Goal: Information Seeking & Learning: Learn about a topic

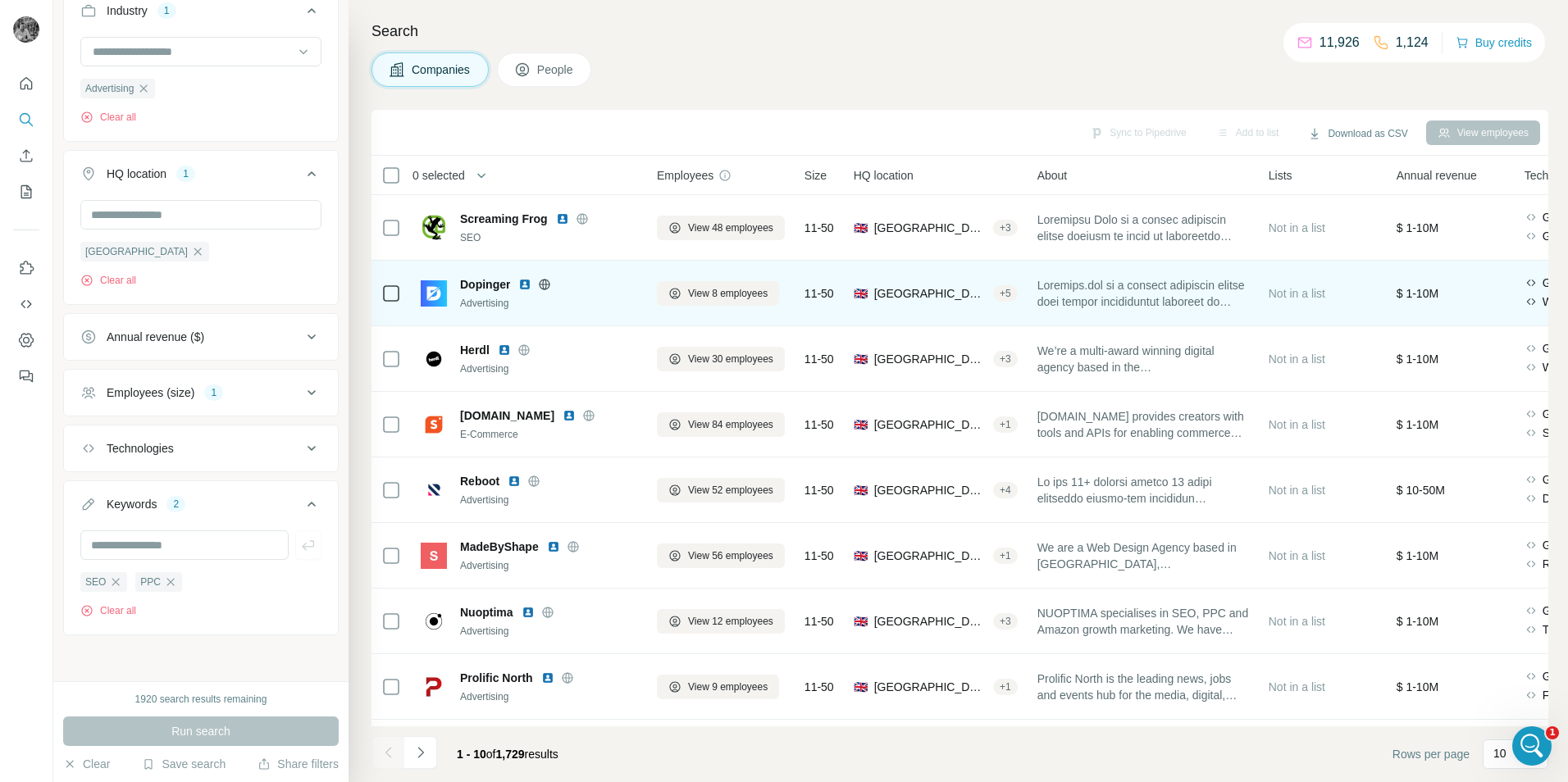
scroll to position [133, 0]
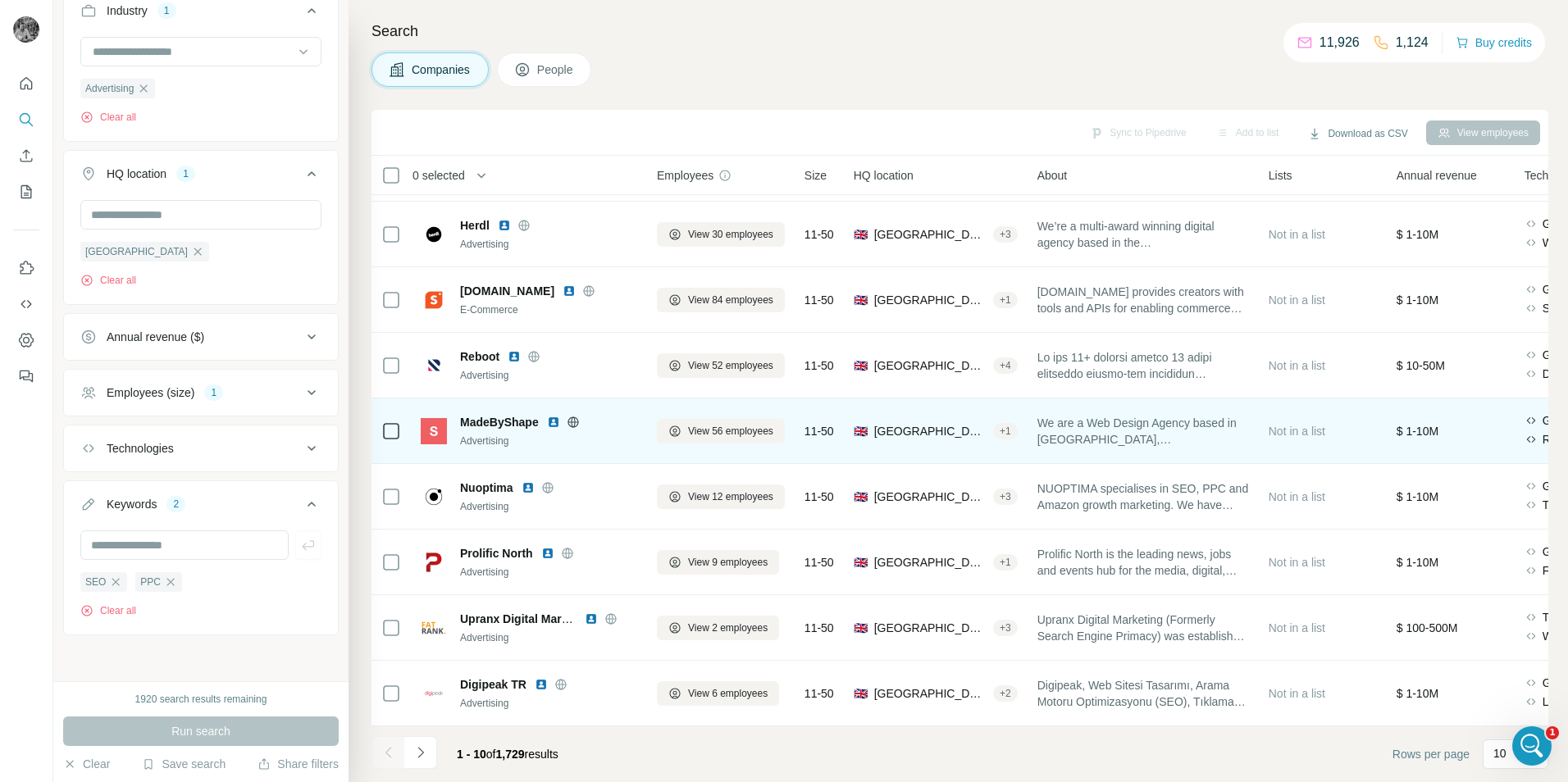
click at [557, 417] on img at bounding box center [553, 422] width 13 height 13
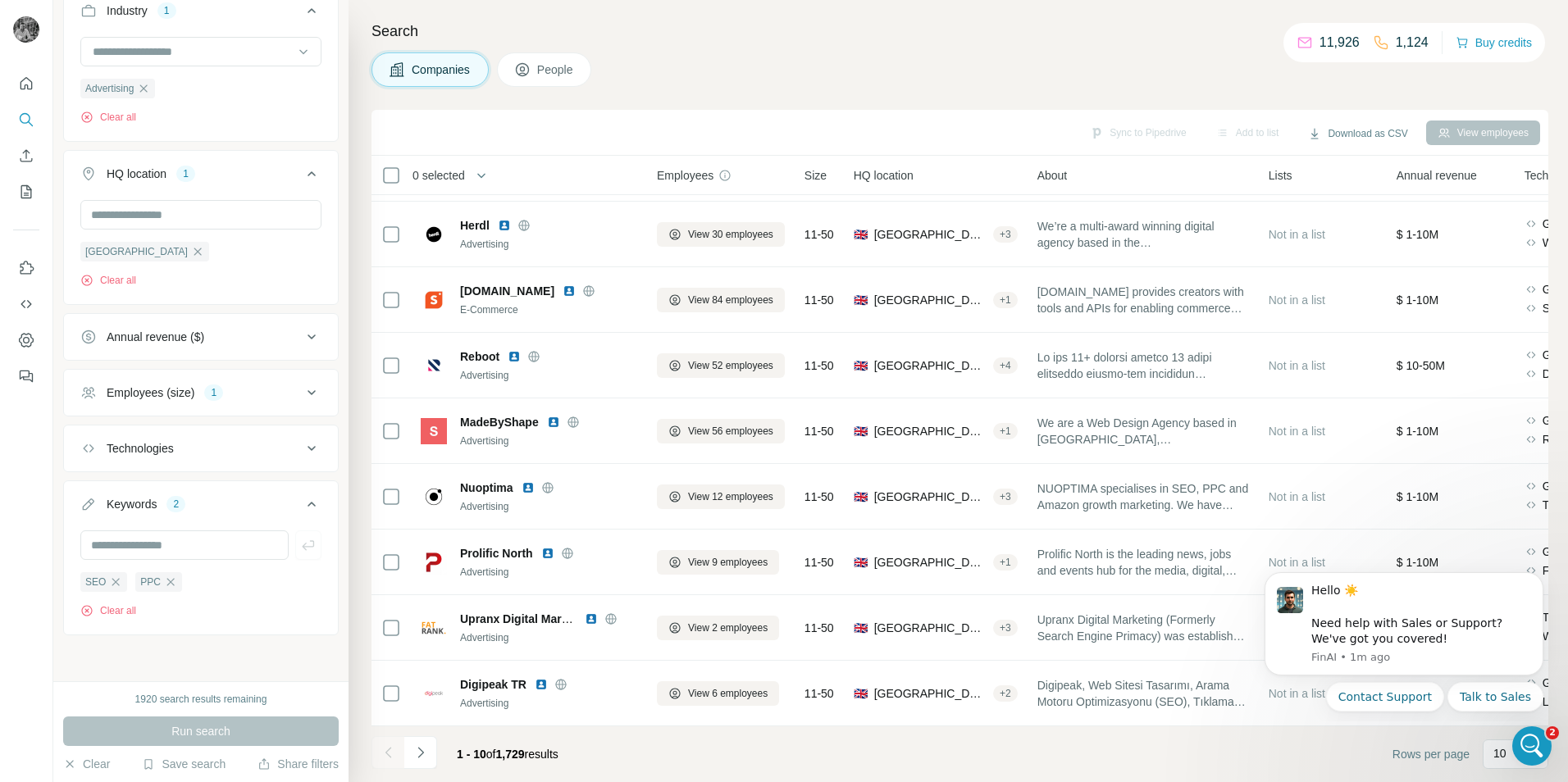
scroll to position [0, 0]
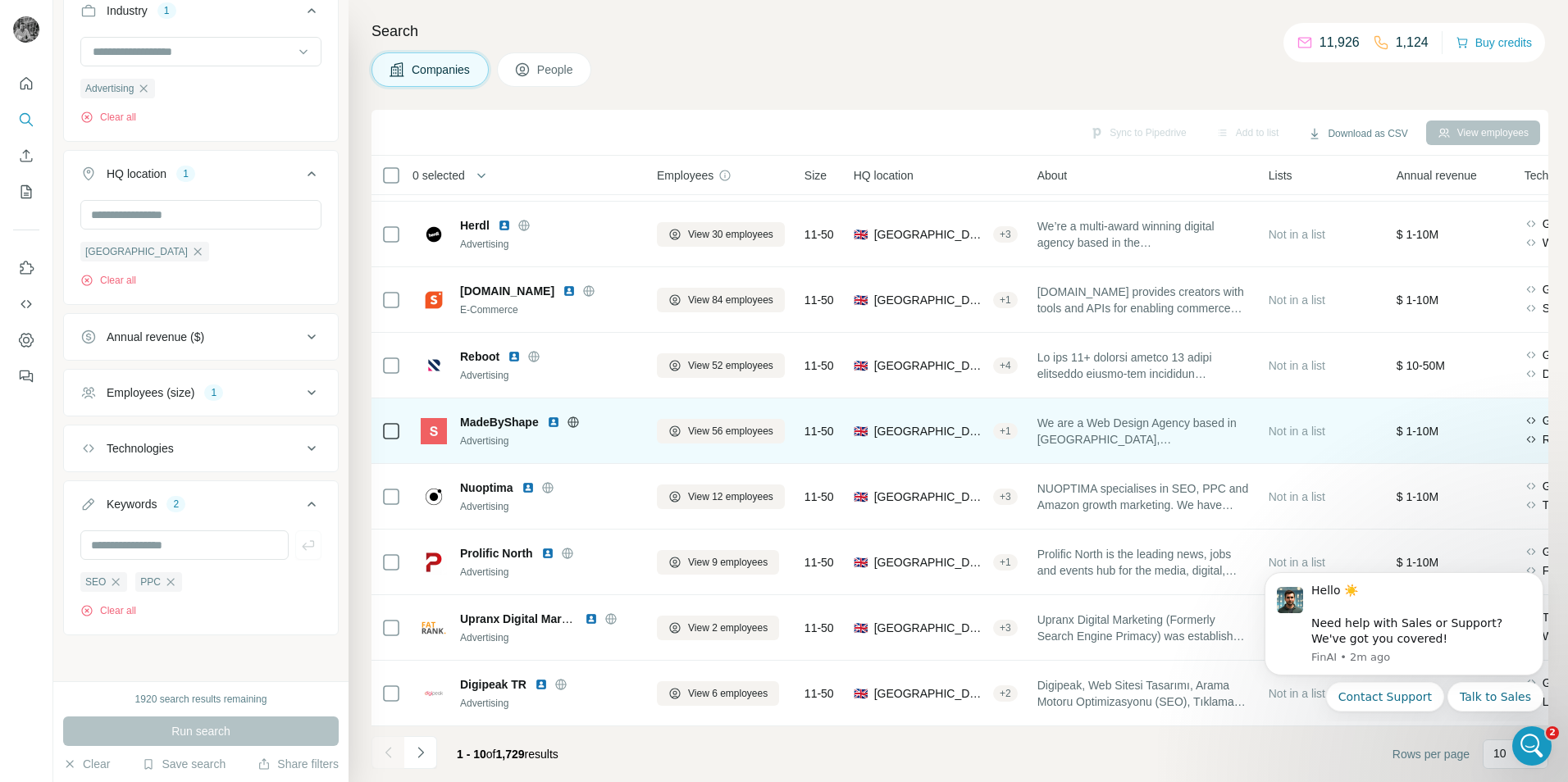
click at [554, 416] on img at bounding box center [553, 422] width 13 height 13
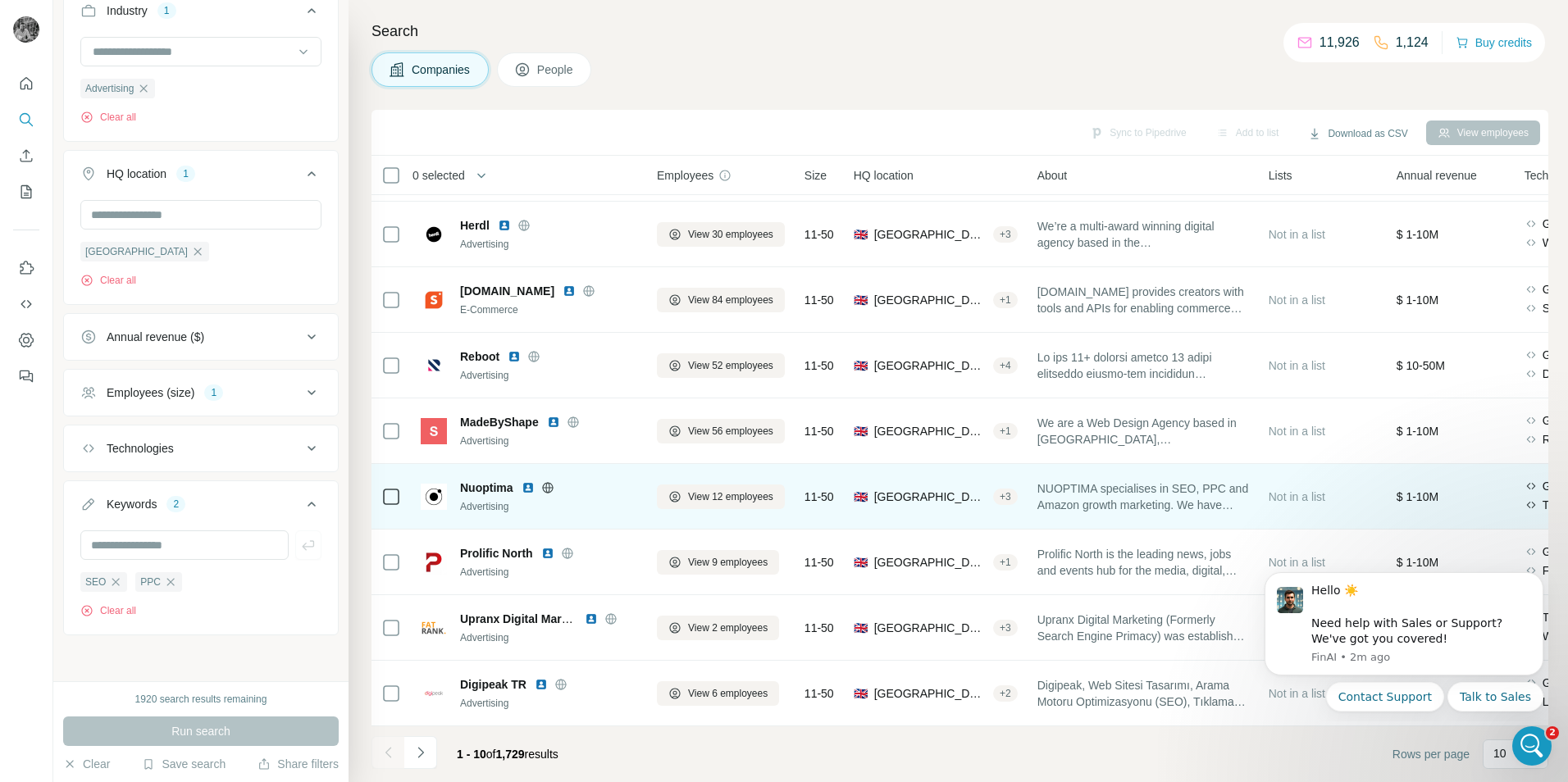
click at [530, 483] on img at bounding box center [528, 487] width 13 height 13
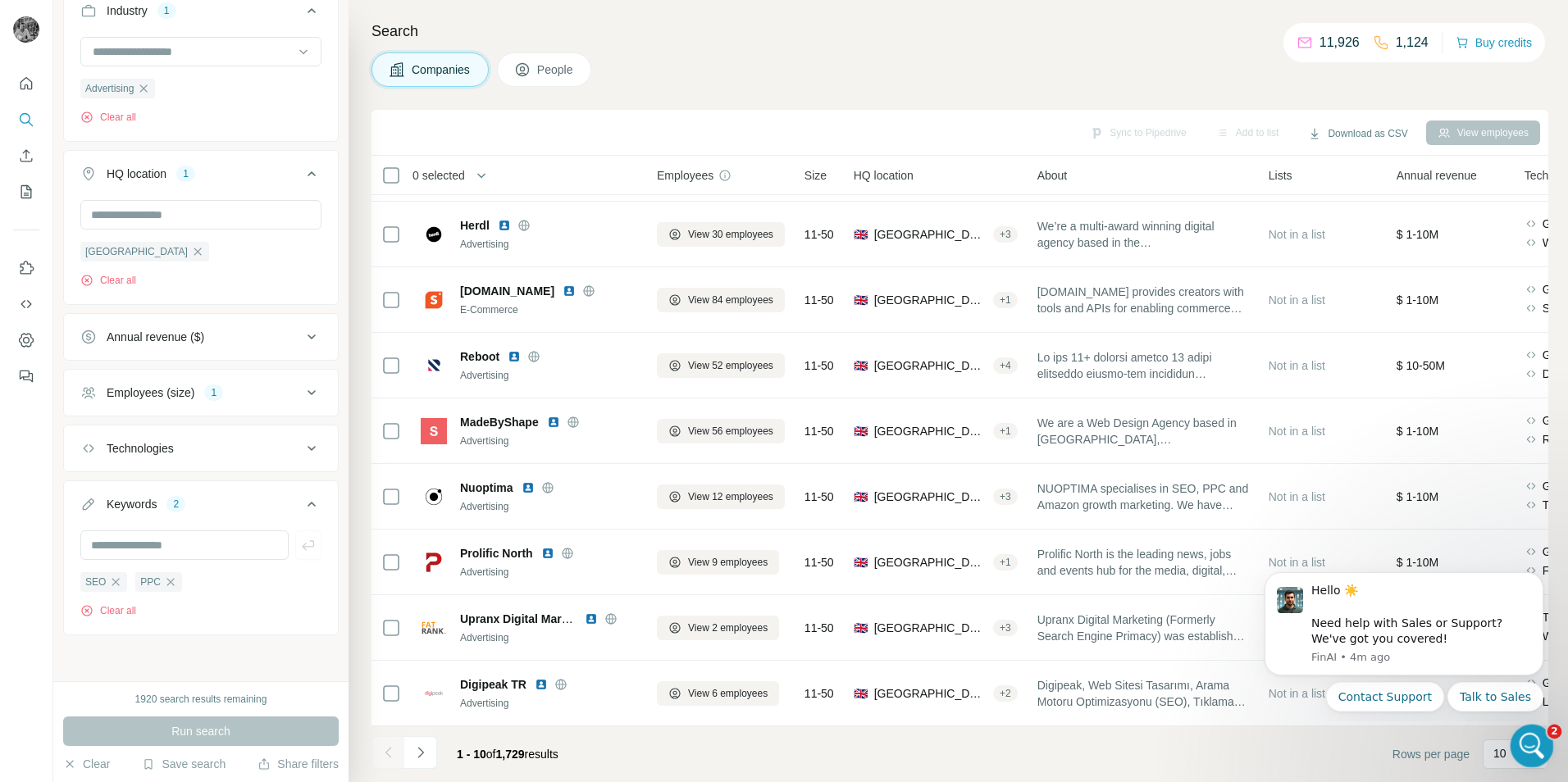
click at [1533, 750] on icon "Open Intercom Messenger" at bounding box center [1529, 743] width 27 height 27
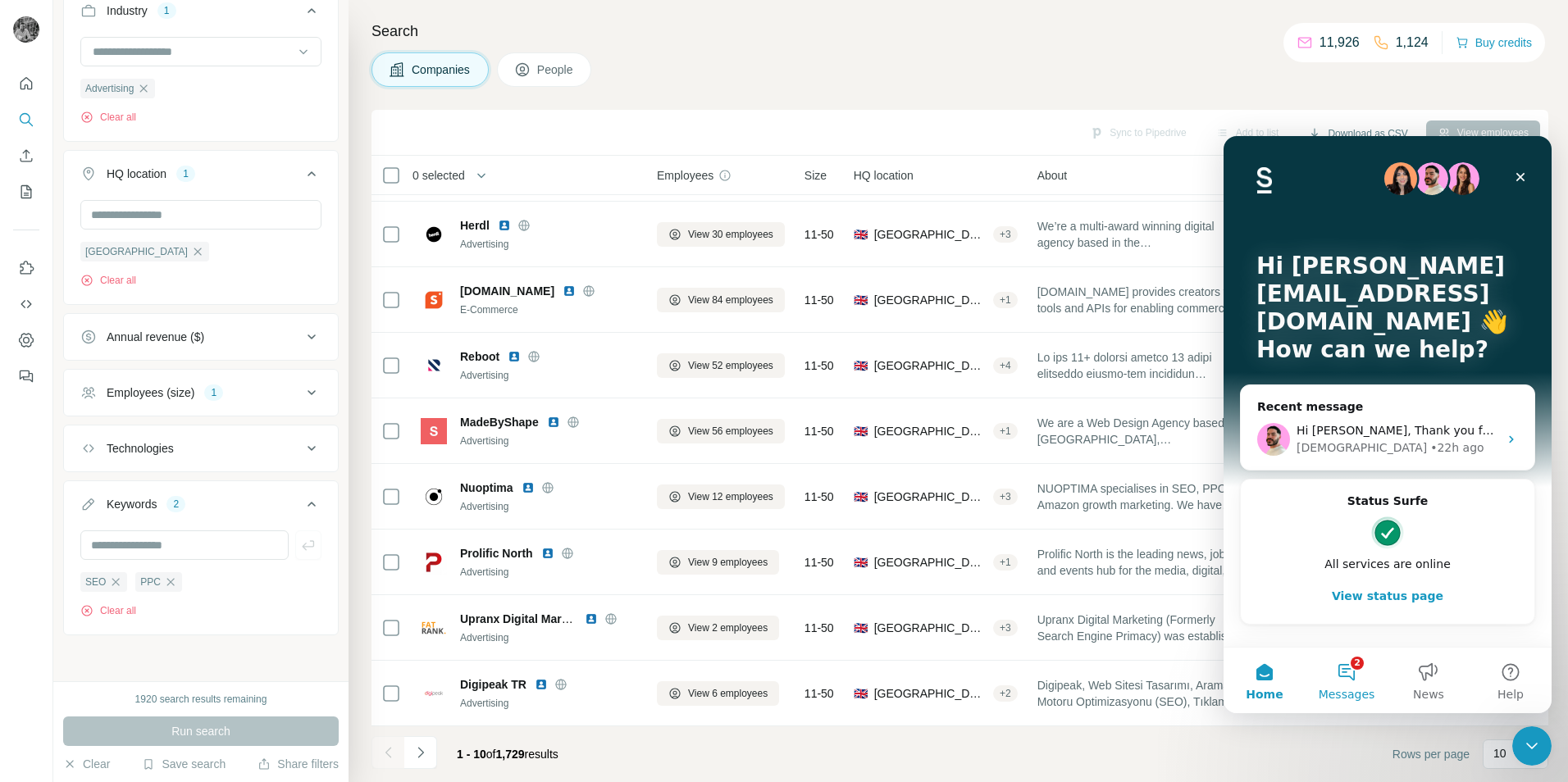
click at [1362, 678] on button "2 Messages" at bounding box center [1347, 680] width 82 height 66
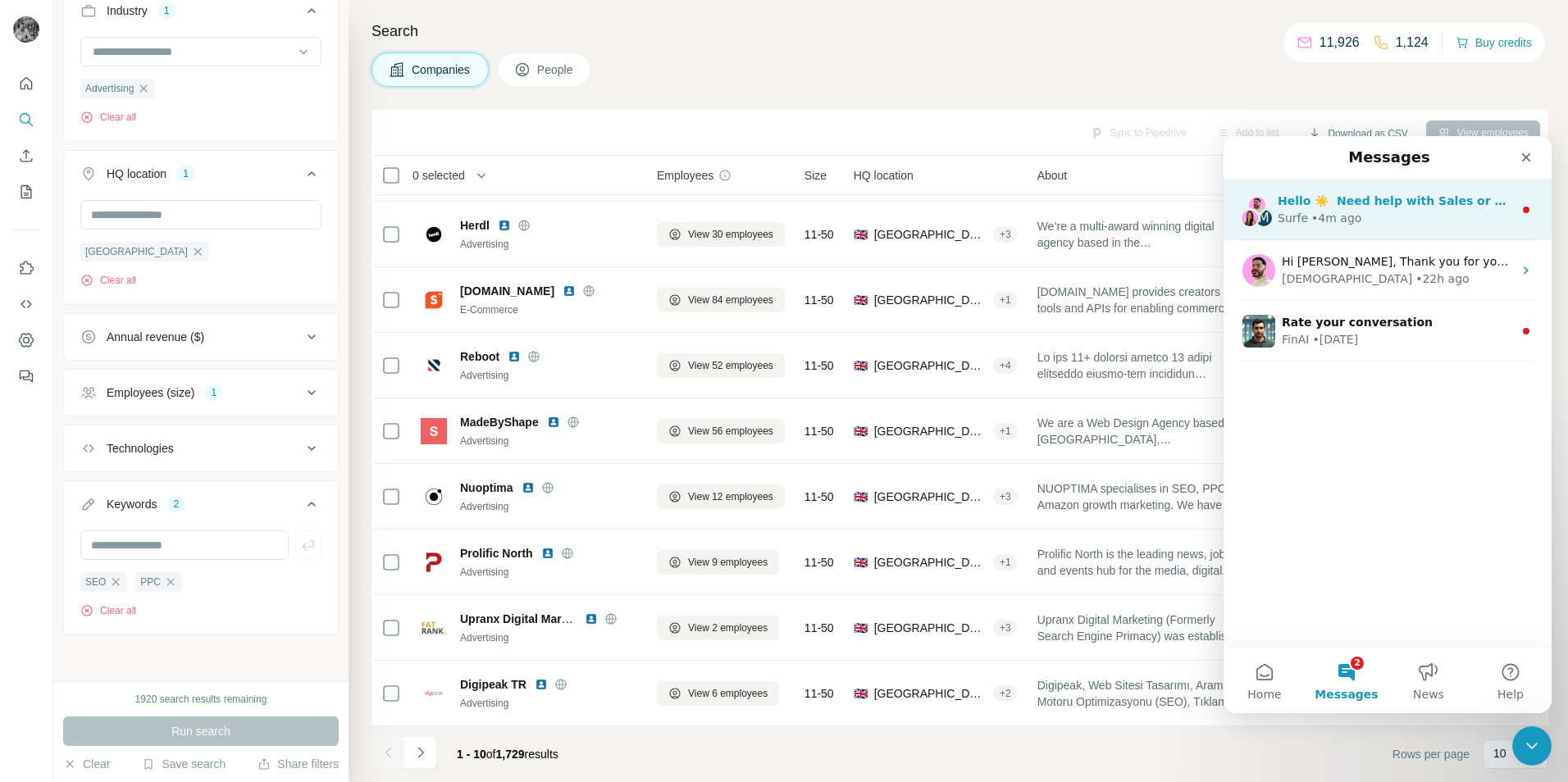
click at [1351, 217] on div "• 4m ago" at bounding box center [1336, 218] width 50 height 18
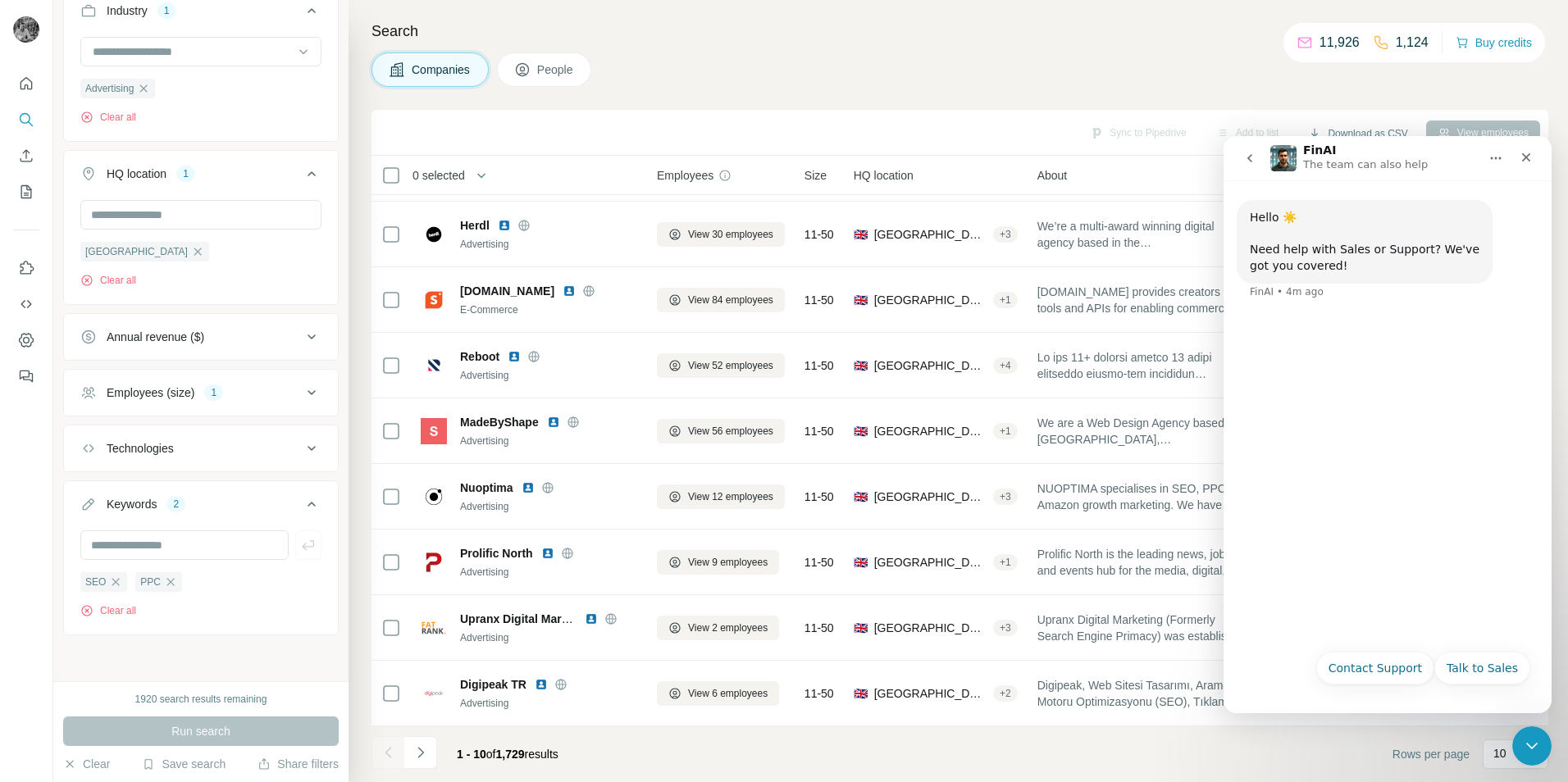
click at [1252, 161] on icon "go back" at bounding box center [1250, 158] width 13 height 13
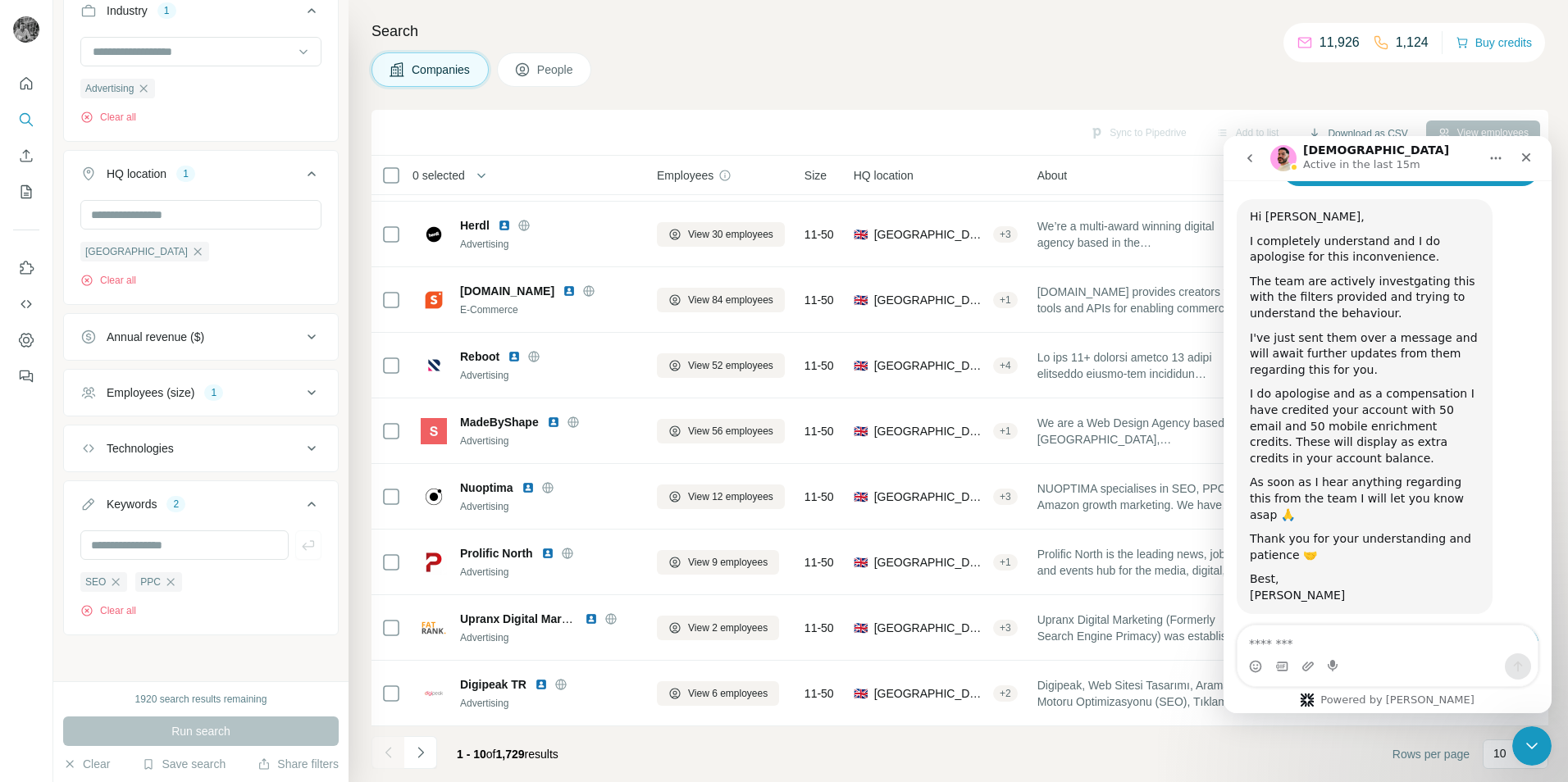
scroll to position [5168, 0]
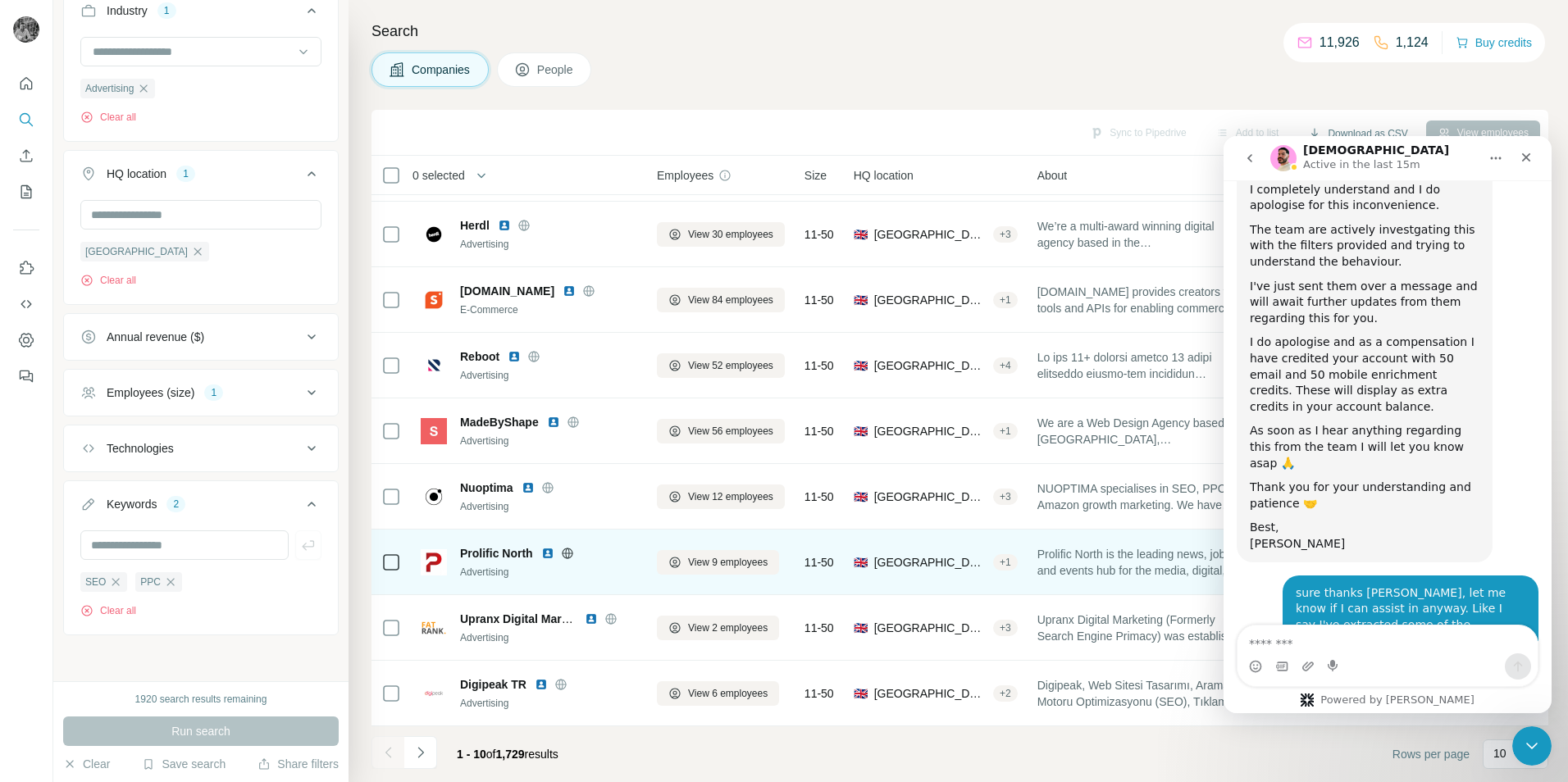
click at [547, 547] on img at bounding box center [547, 553] width 13 height 13
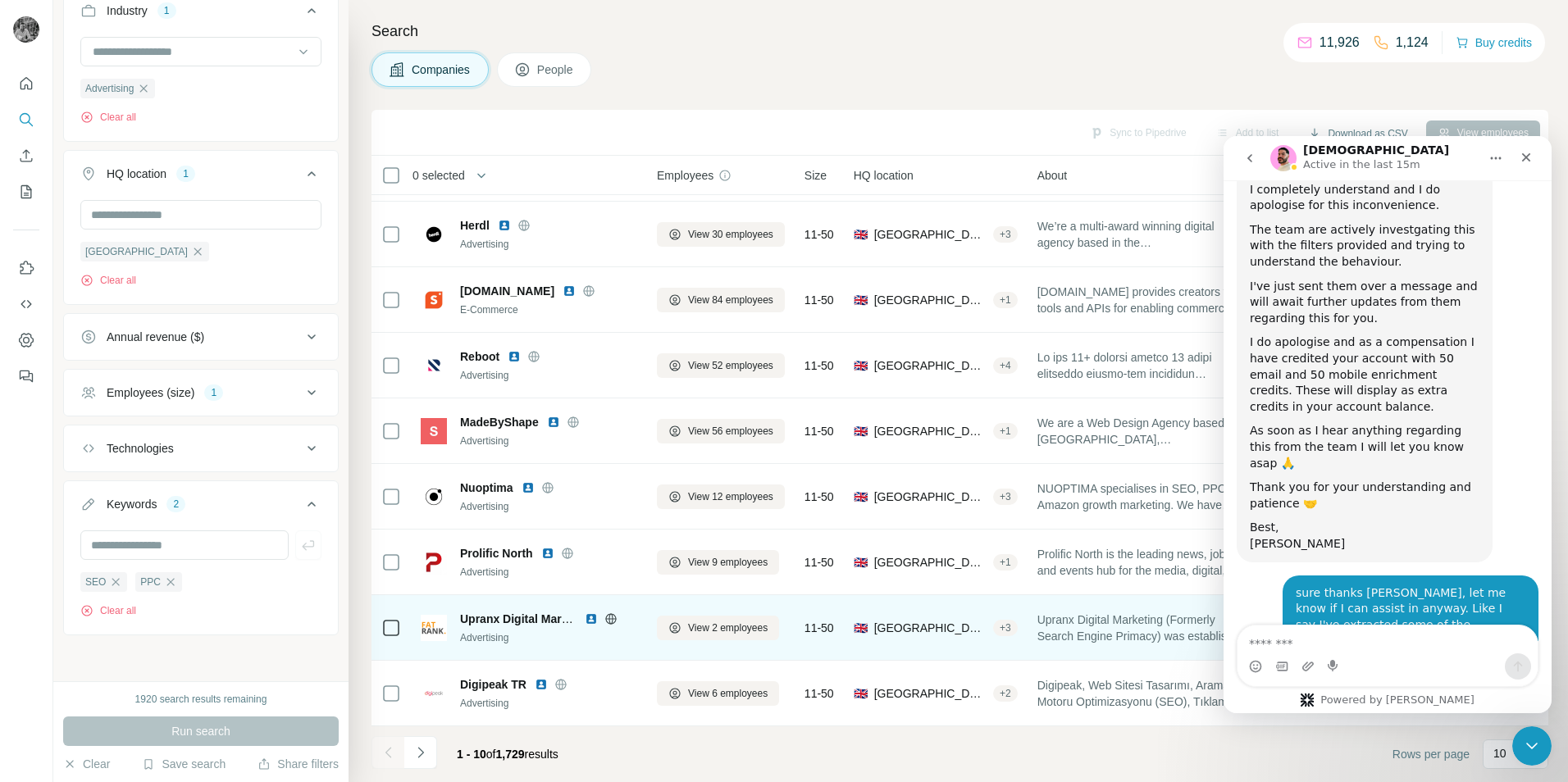
click at [591, 614] on img at bounding box center [591, 619] width 13 height 13
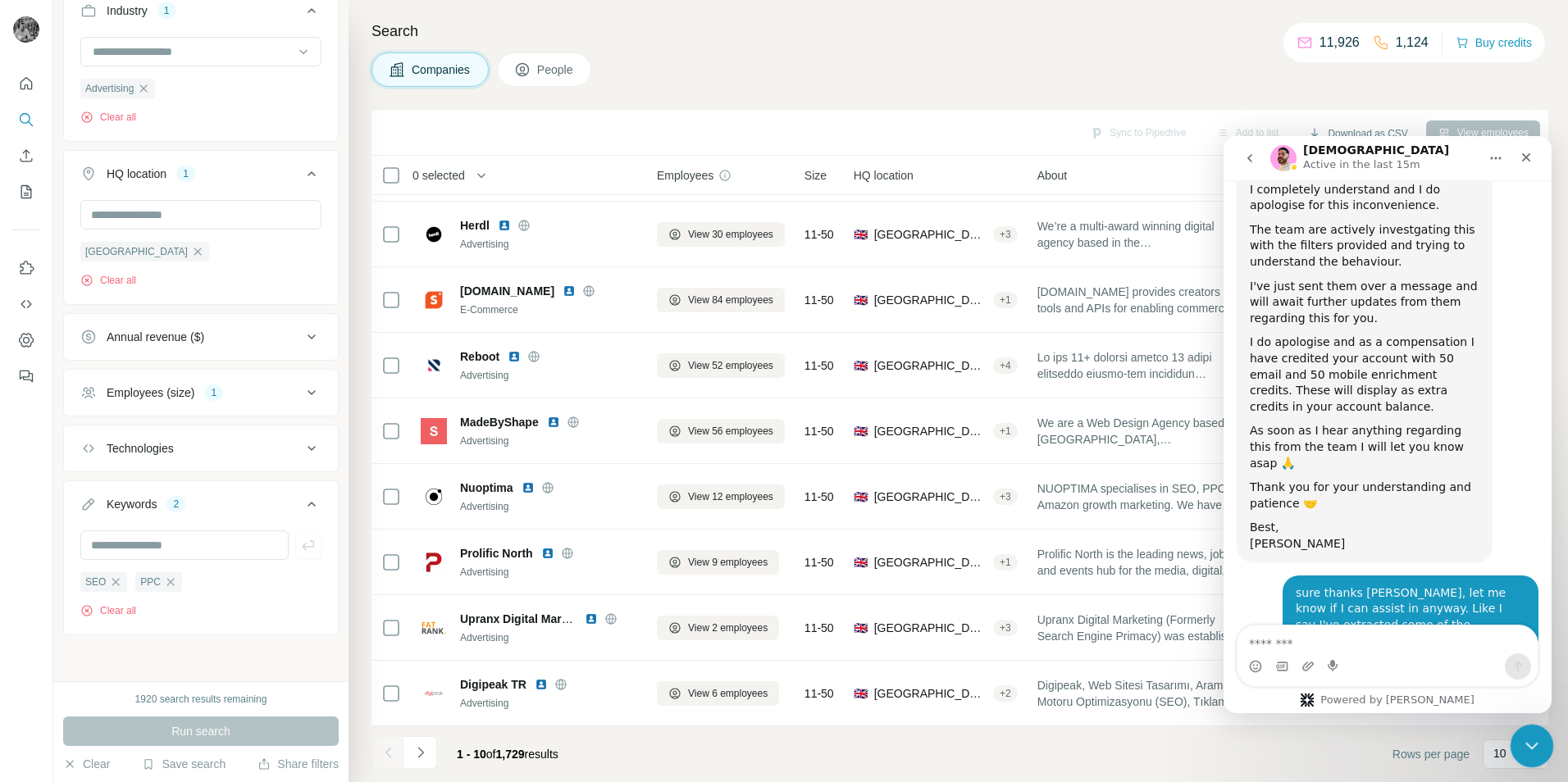
click at [1522, 734] on icon "Close Intercom Messenger" at bounding box center [1529, 743] width 19 height 19
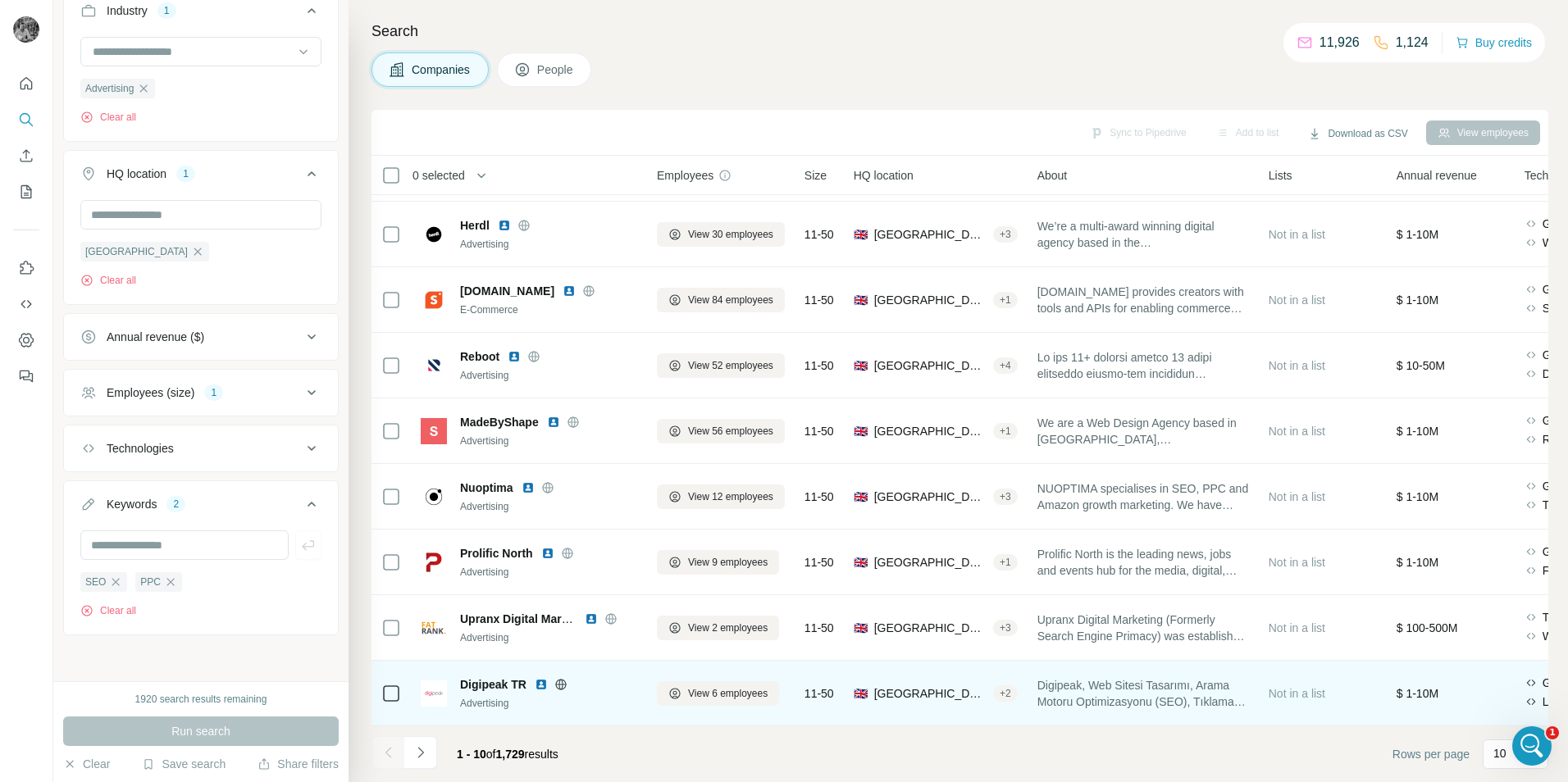
click at [543, 678] on img at bounding box center [541, 684] width 13 height 13
click at [894, 686] on span "[GEOGRAPHIC_DATA], [GEOGRAPHIC_DATA]" at bounding box center [930, 693] width 112 height 17
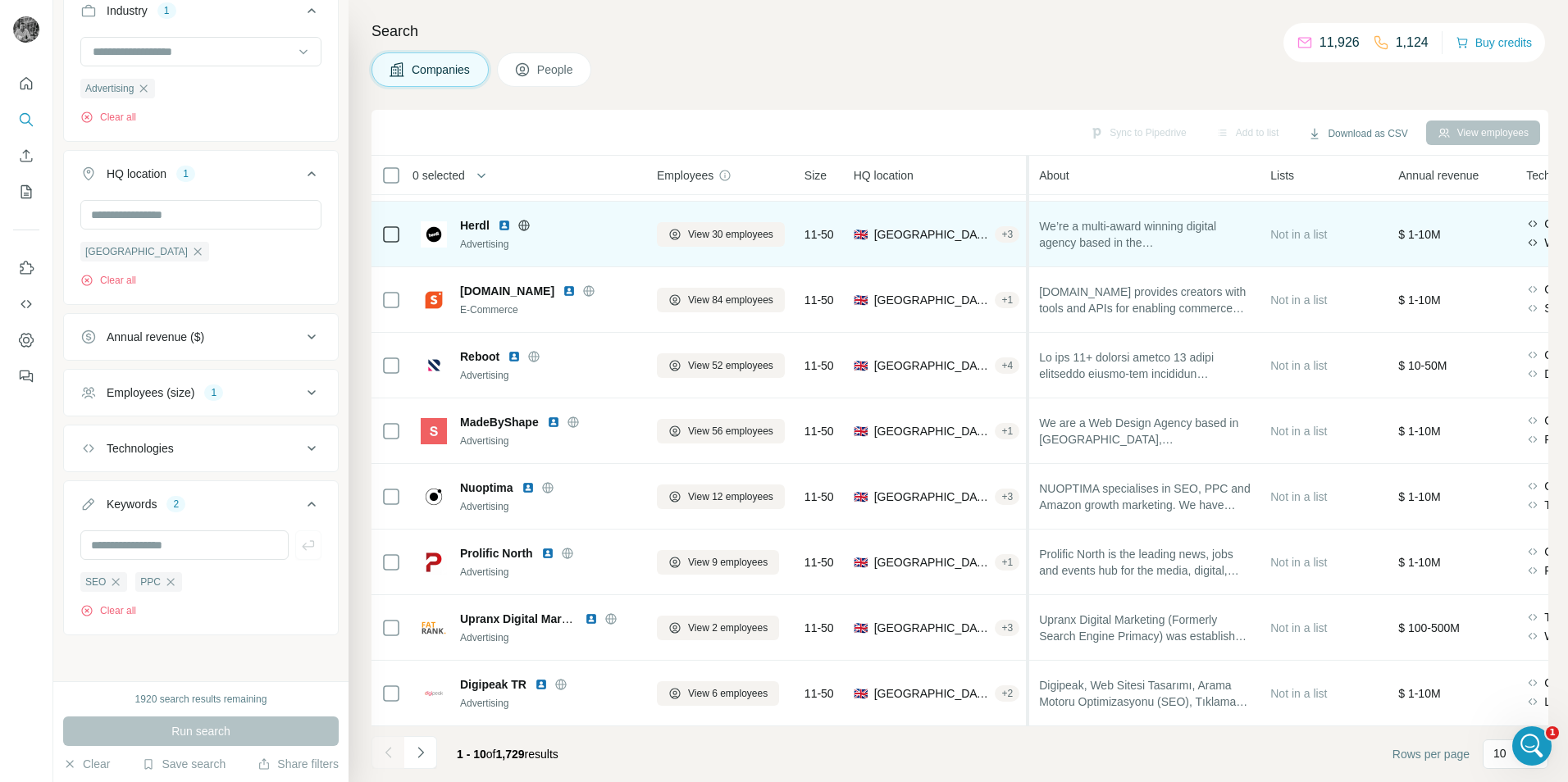
drag, startPoint x: 1033, startPoint y: 180, endPoint x: 974, endPoint y: 240, distance: 84.1
click at [974, 240] on table "0 selected Companies Employees Size HQ location About Lists Annual revenue Tech…" at bounding box center [1337, 379] width 1932 height 695
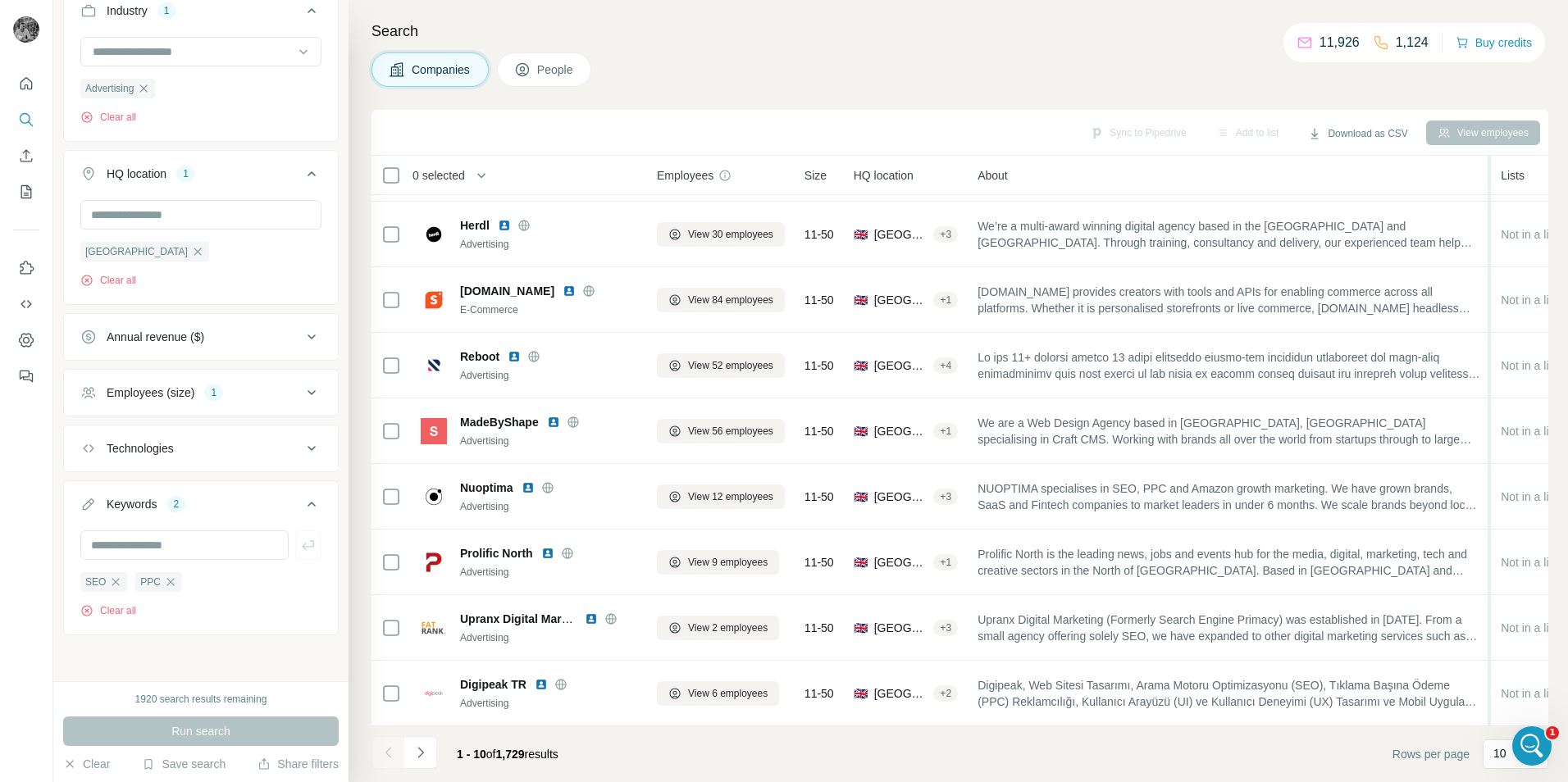
drag, startPoint x: 1205, startPoint y: 175, endPoint x: 1497, endPoint y: 191, distance: 292.4
click at [0, 0] on tr "0 selected Companies Employees Size HQ location About Lists Annual revenue Tech…" at bounding box center [0, 0] width 0 height 0
click at [424, 756] on icon "Navigate to next page" at bounding box center [420, 752] width 17 height 17
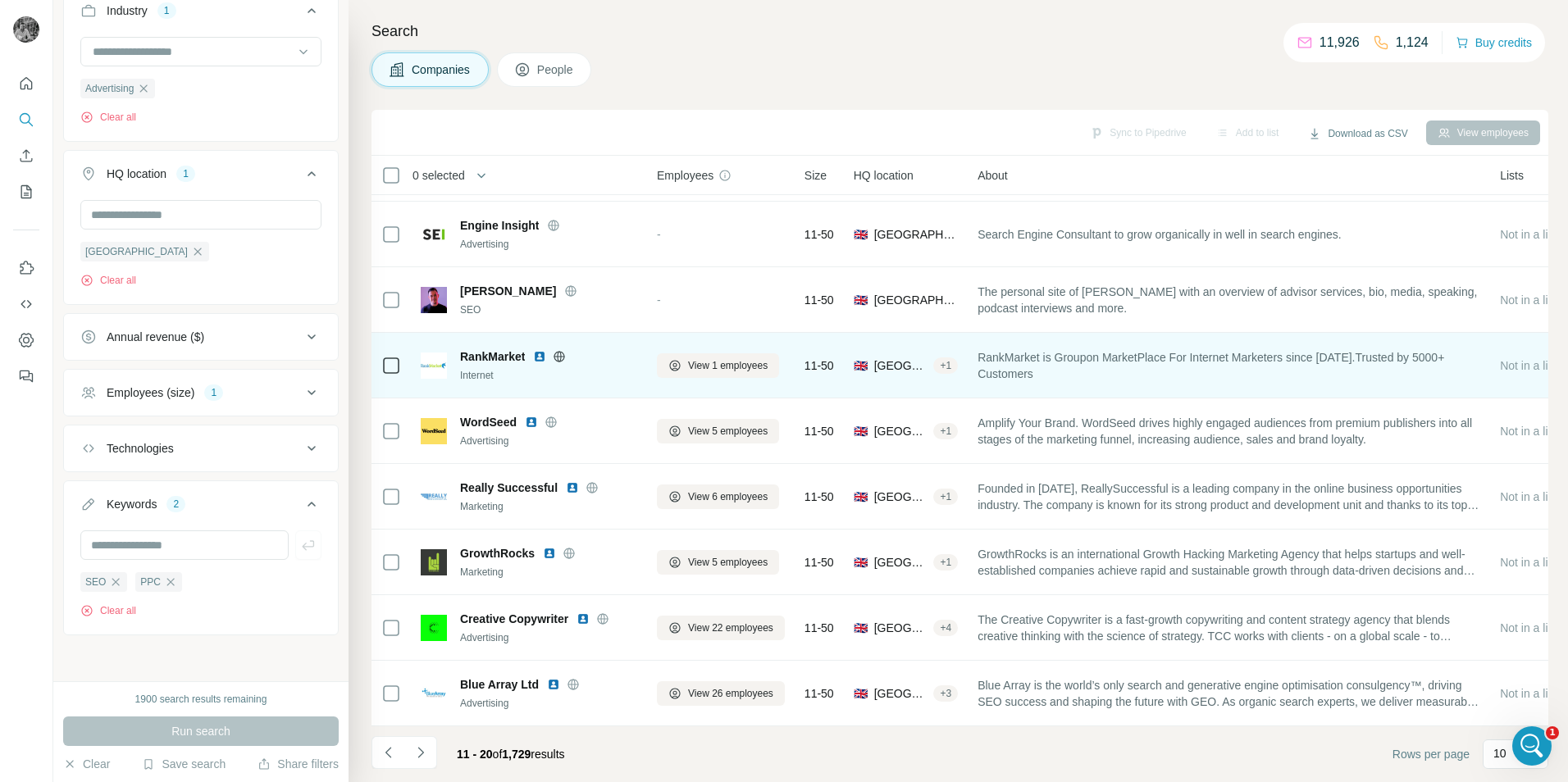
click at [543, 352] on img at bounding box center [539, 356] width 13 height 13
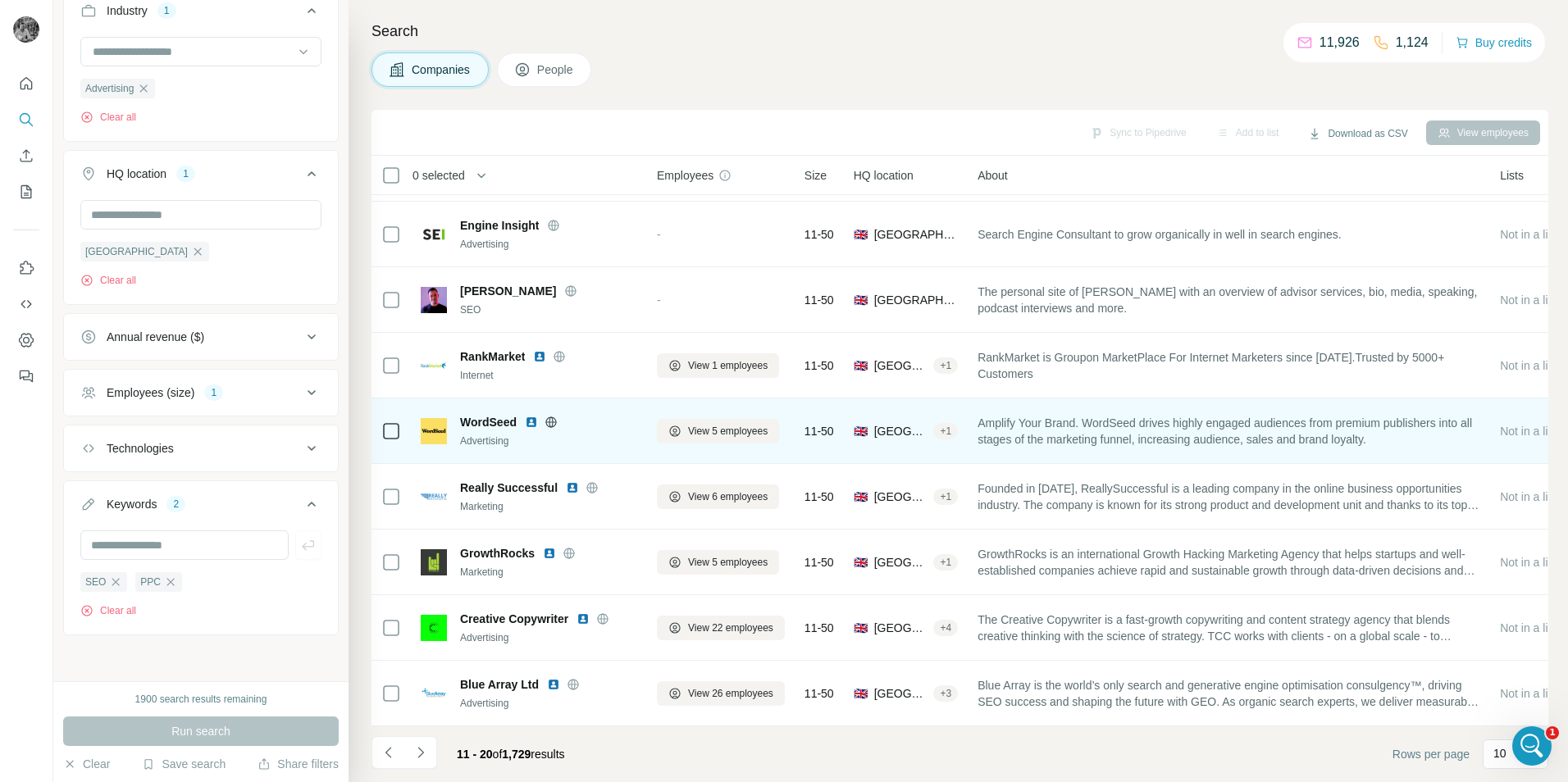
click at [531, 416] on img at bounding box center [531, 422] width 13 height 13
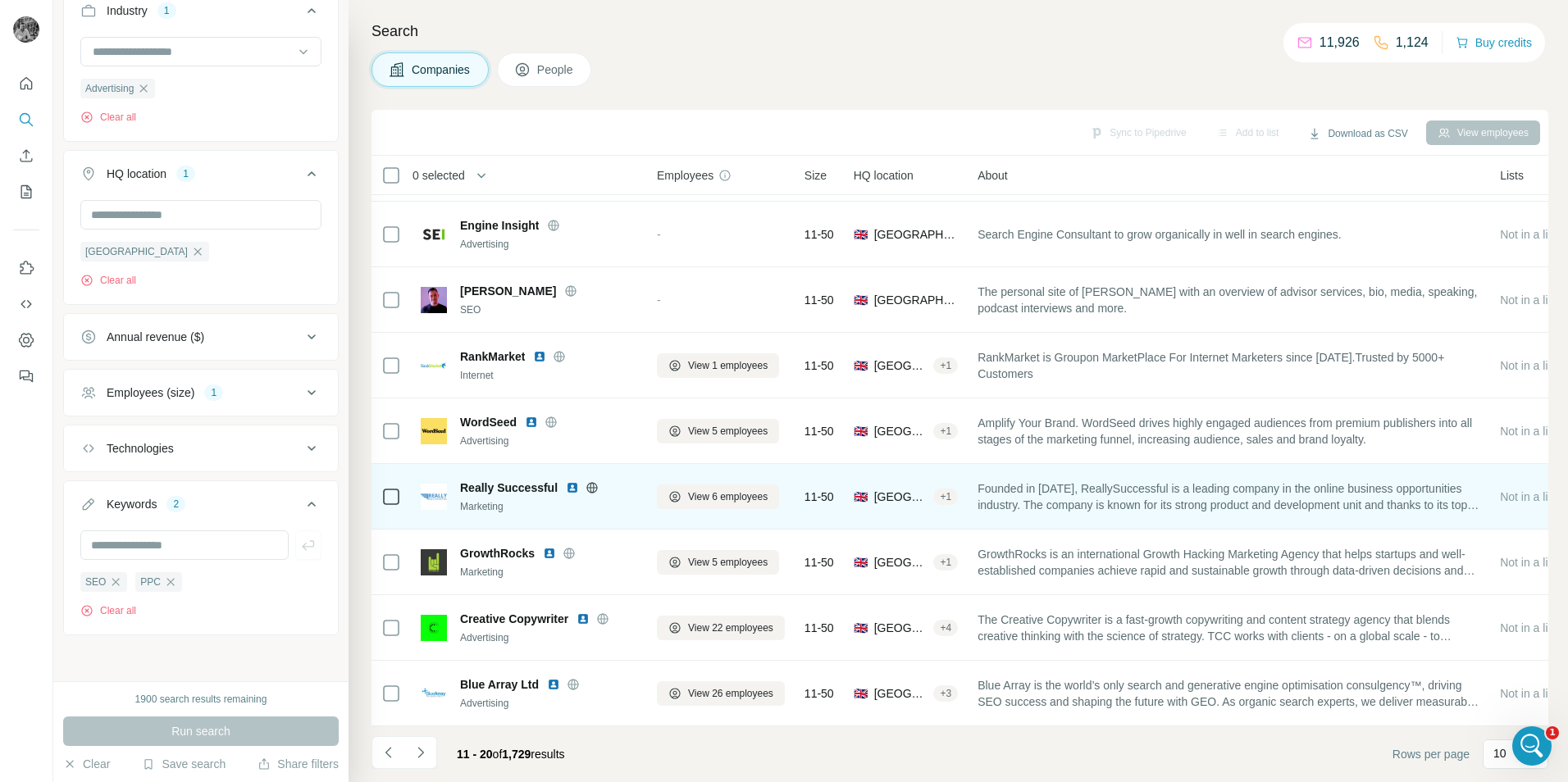
click at [573, 481] on img at bounding box center [572, 487] width 13 height 13
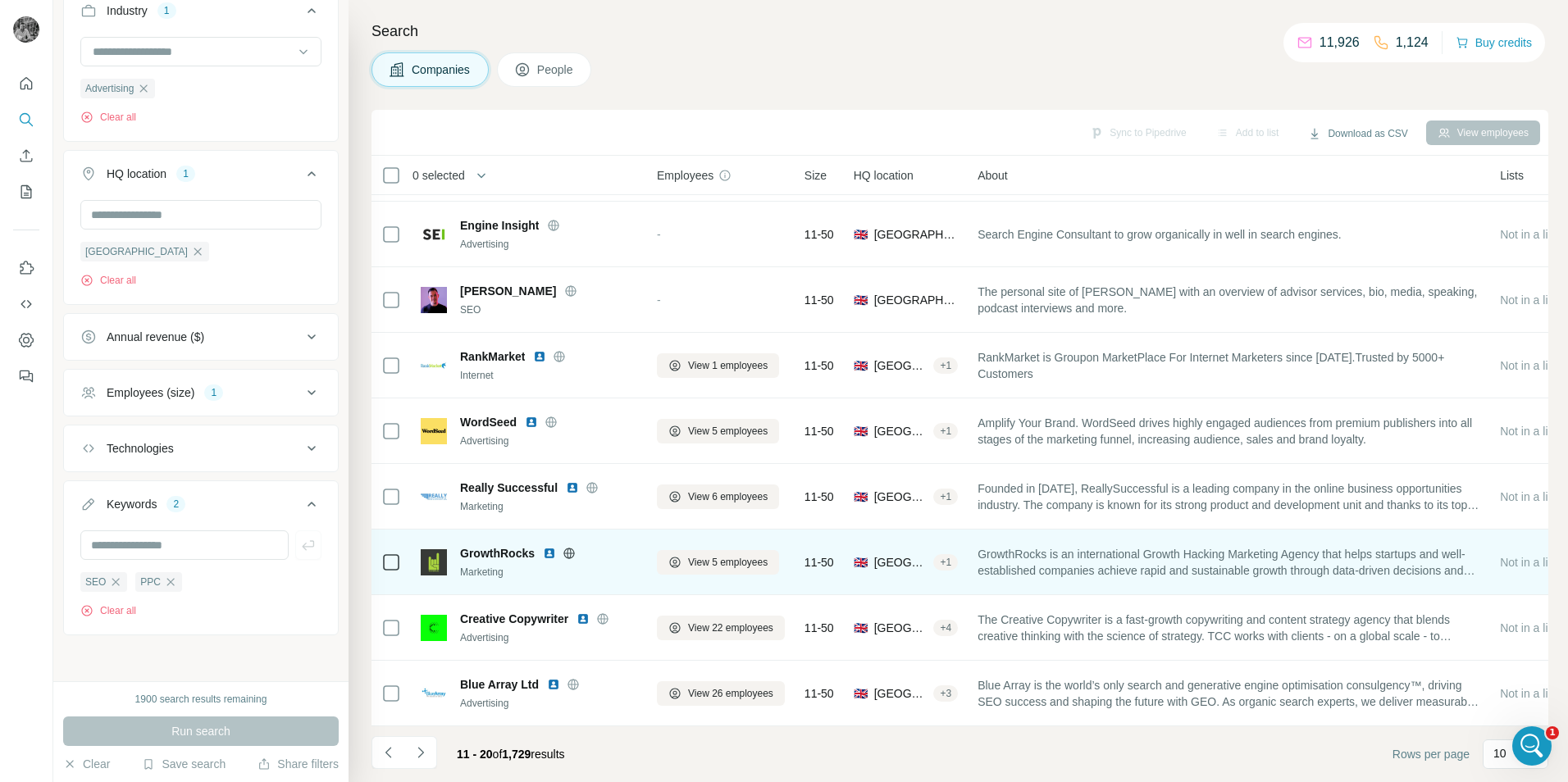
click at [545, 547] on img at bounding box center [549, 553] width 13 height 13
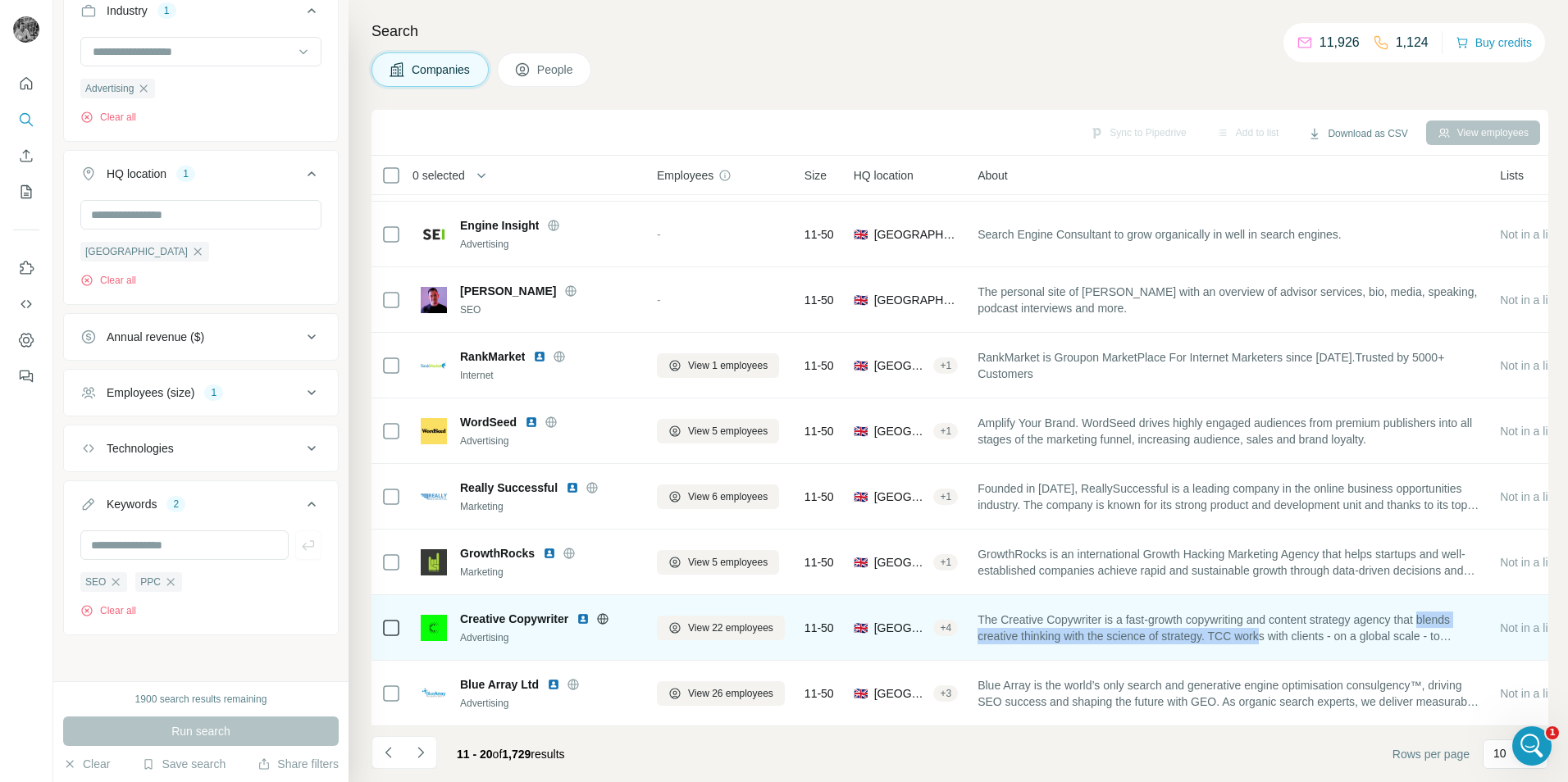
drag, startPoint x: 1324, startPoint y: 627, endPoint x: 899, endPoint y: 617, distance: 425.1
click at [0, 0] on tr "Creative Copywriter Advertising View 22 employees 11-50 🇬🇧 [GEOGRAPHIC_DATA], […" at bounding box center [0, 0] width 0 height 0
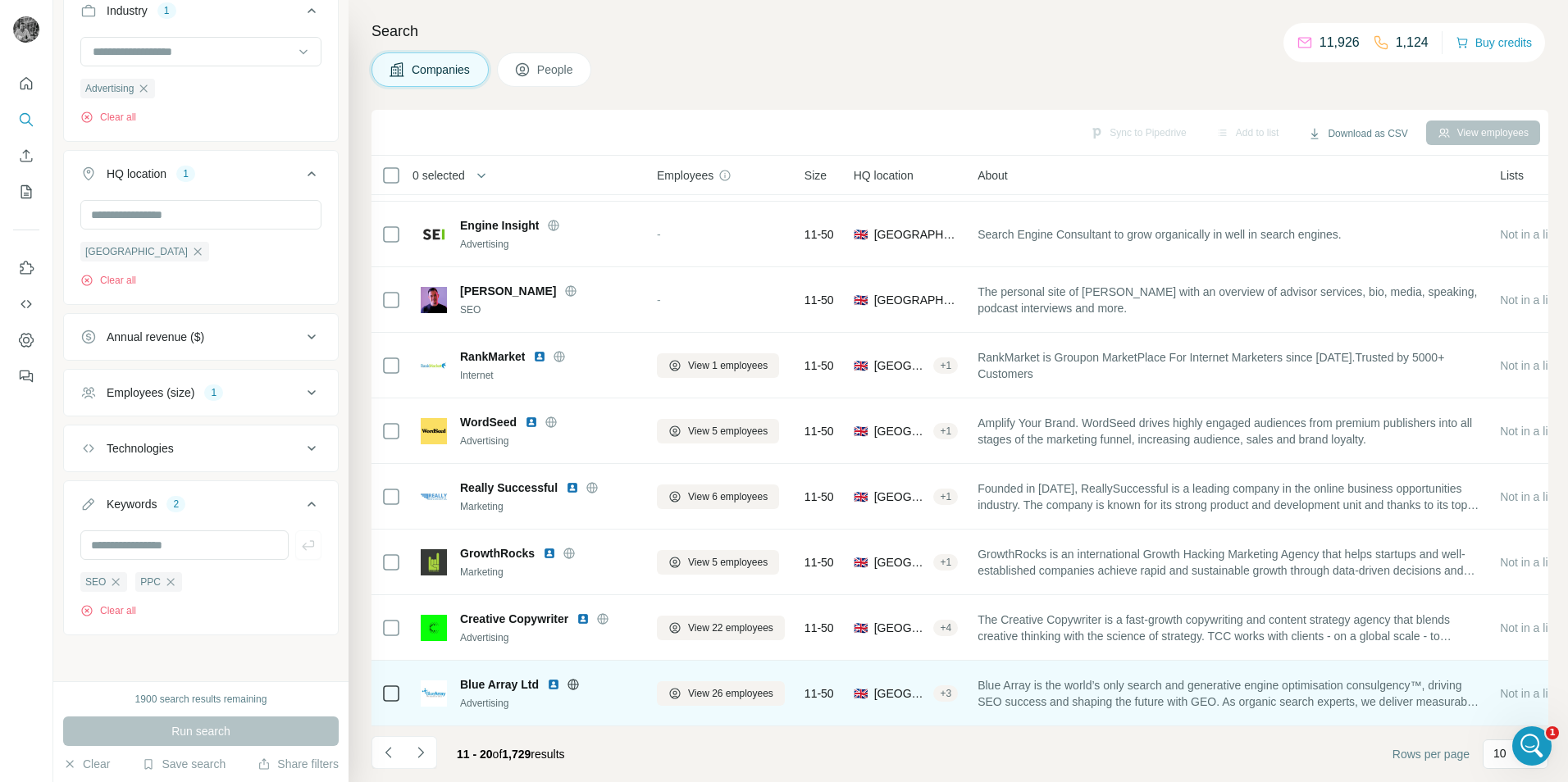
click at [1103, 671] on div "Blue Array is the world’s only search and generative engine optimisation consul…" at bounding box center [1229, 693] width 502 height 45
click at [552, 678] on img at bounding box center [553, 684] width 13 height 13
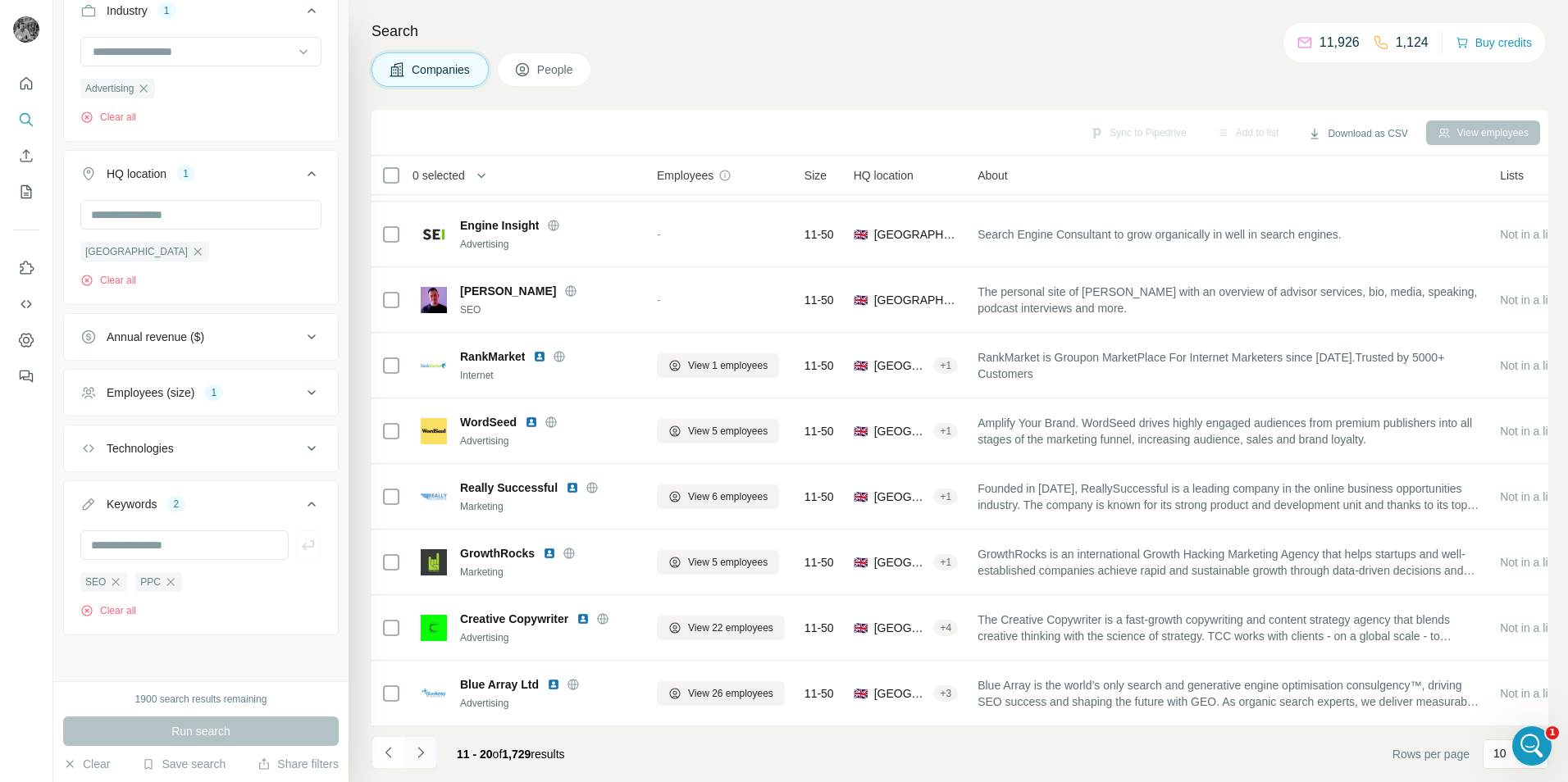
click at [424, 760] on icon "Navigate to next page" at bounding box center [420, 752] width 17 height 17
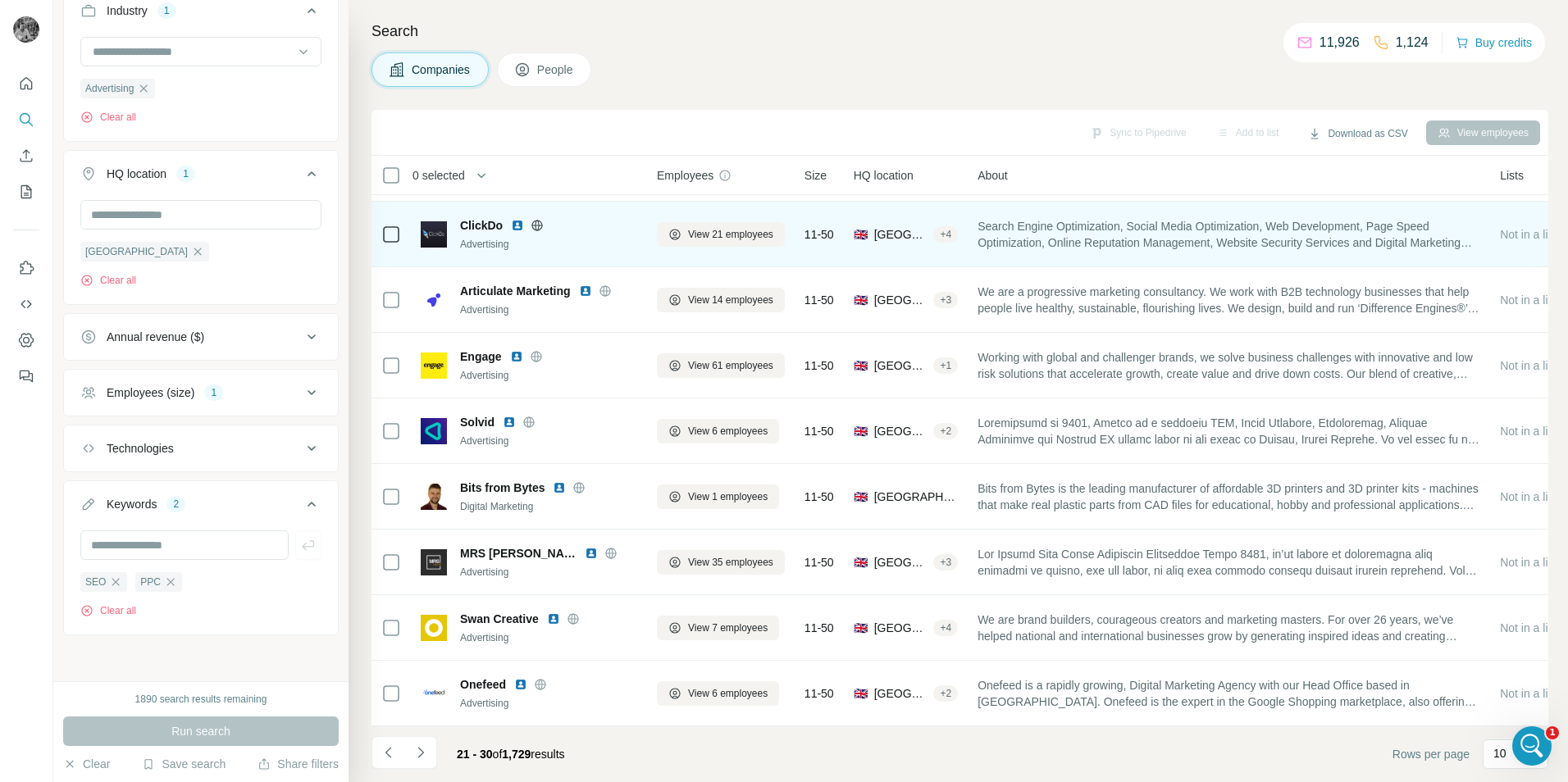
click at [509, 217] on div "ClickDo" at bounding box center [549, 225] width 177 height 17
click at [513, 223] on img at bounding box center [517, 225] width 13 height 13
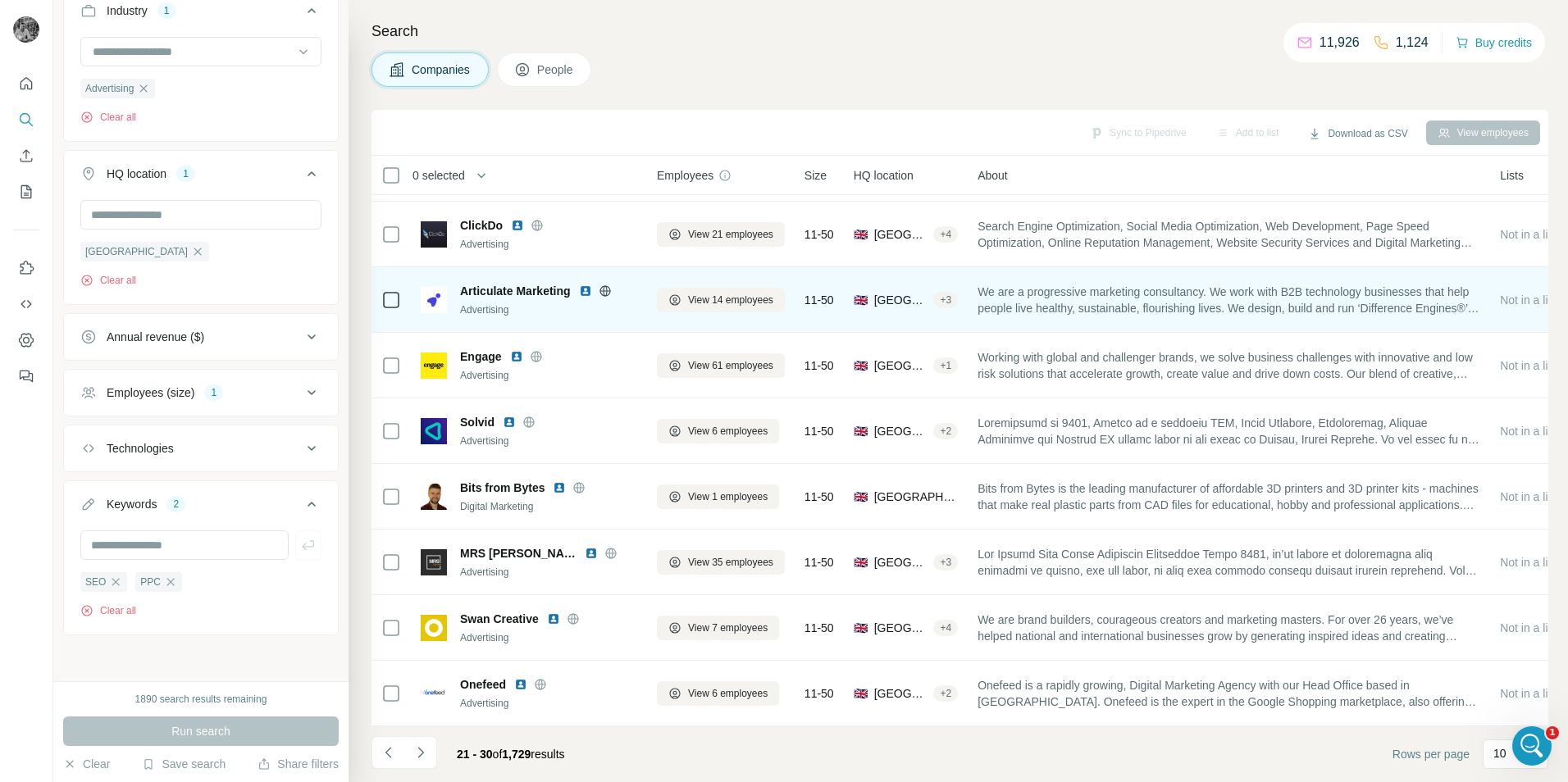
click at [588, 285] on img at bounding box center [585, 291] width 13 height 13
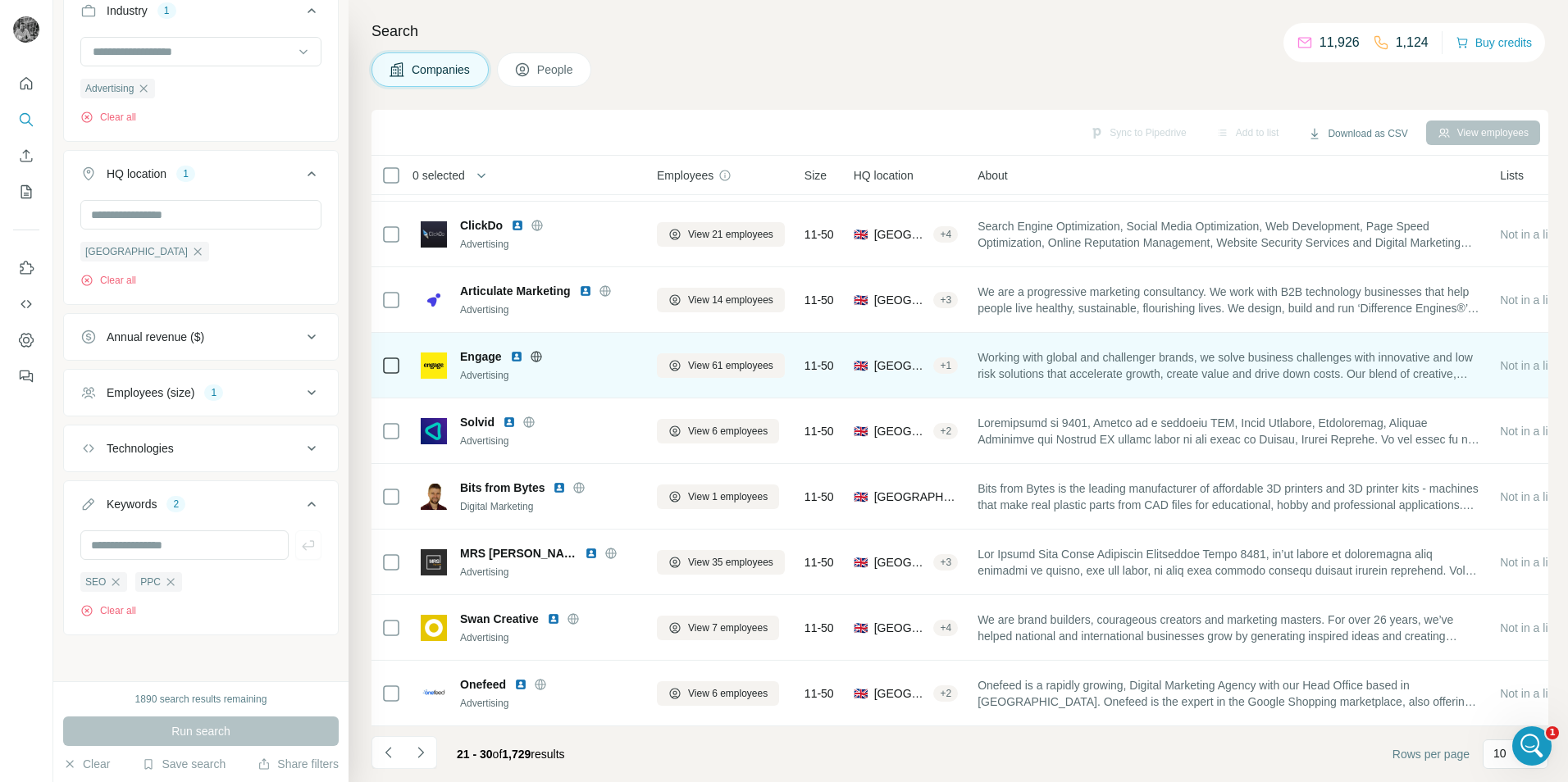
click at [516, 350] on img at bounding box center [517, 356] width 13 height 13
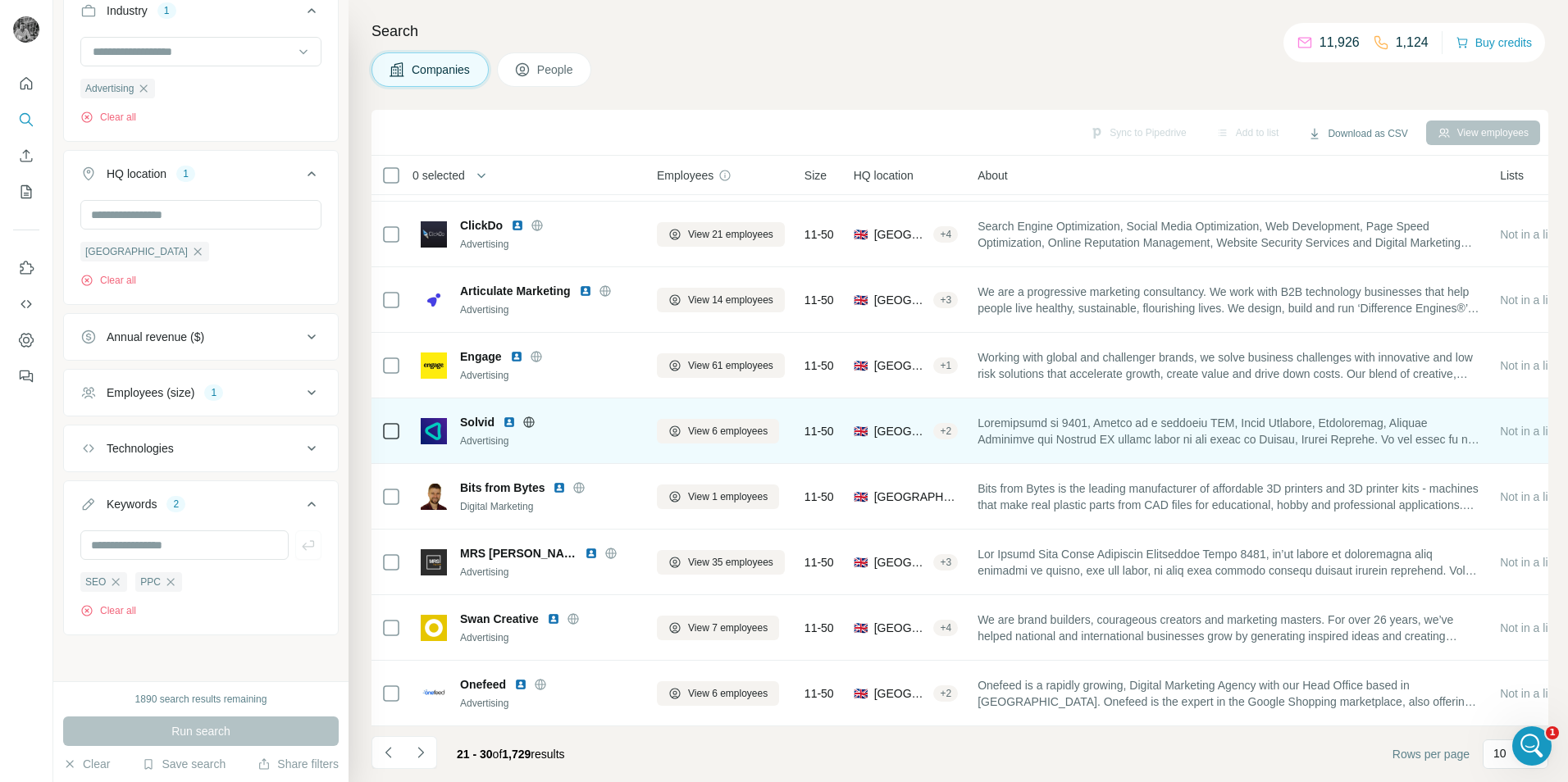
click at [512, 416] on img at bounding box center [509, 422] width 13 height 13
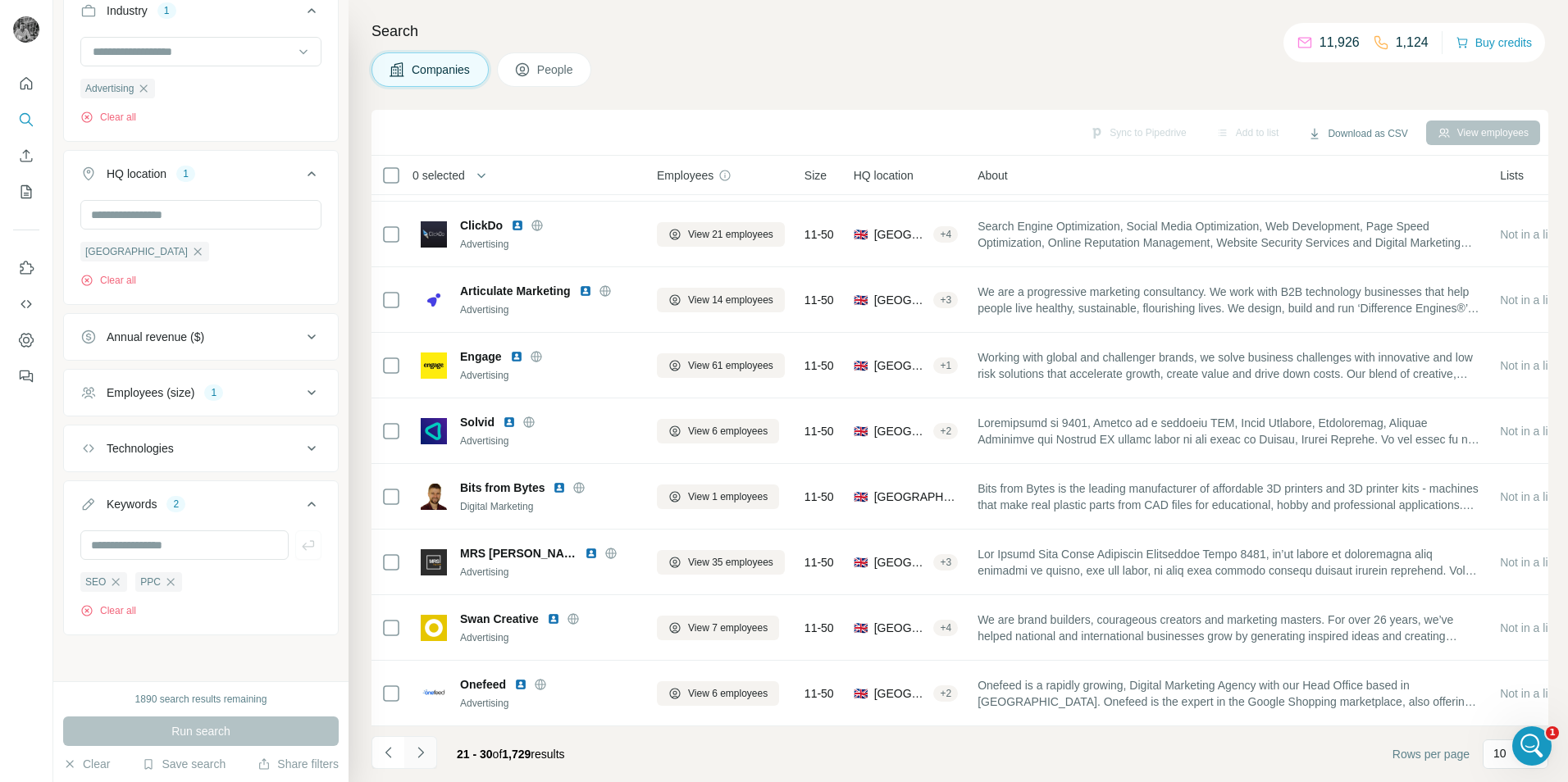
click at [423, 757] on icon "Navigate to next page" at bounding box center [420, 752] width 17 height 17
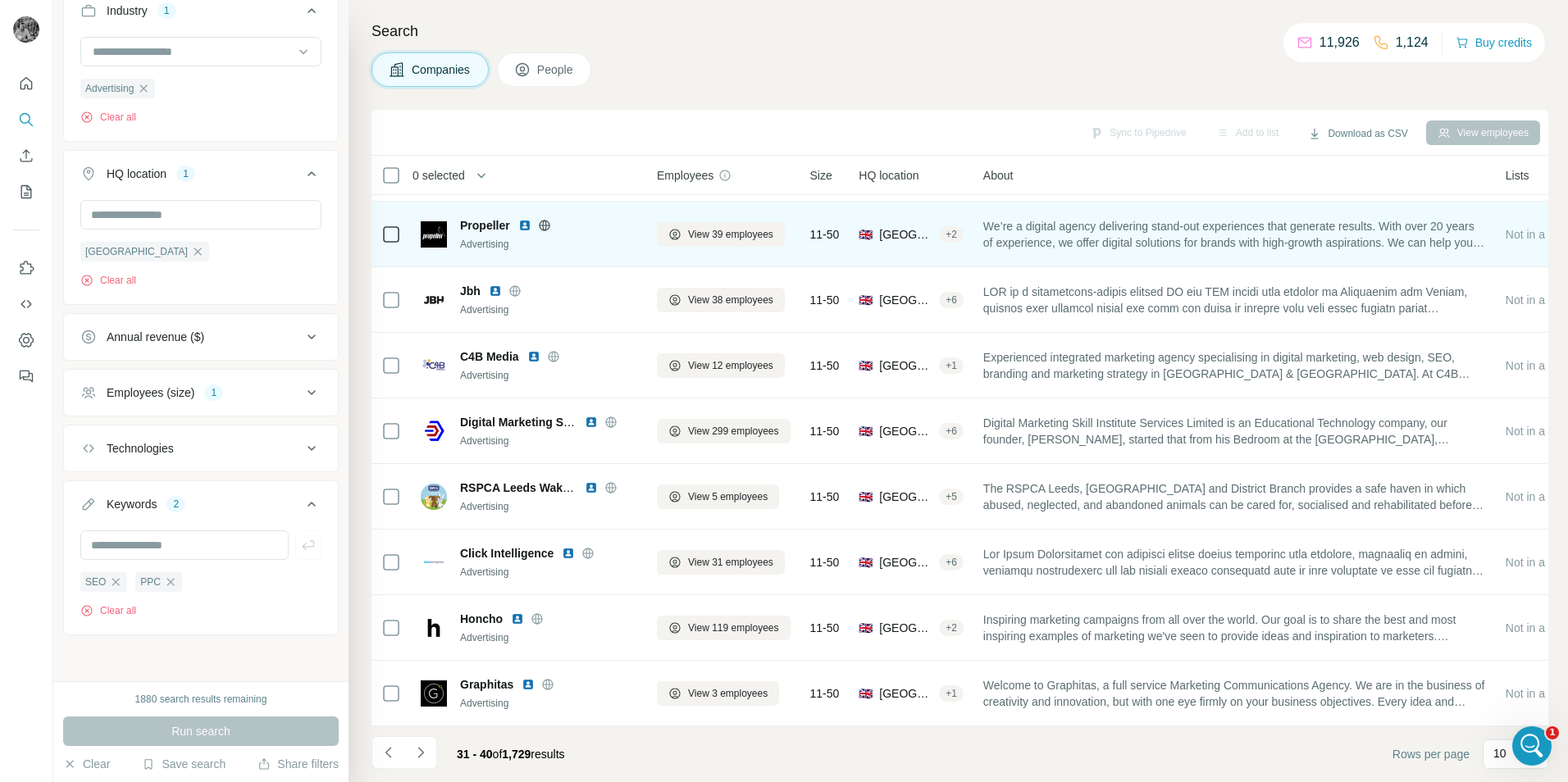
click at [524, 219] on img at bounding box center [524, 225] width 13 height 13
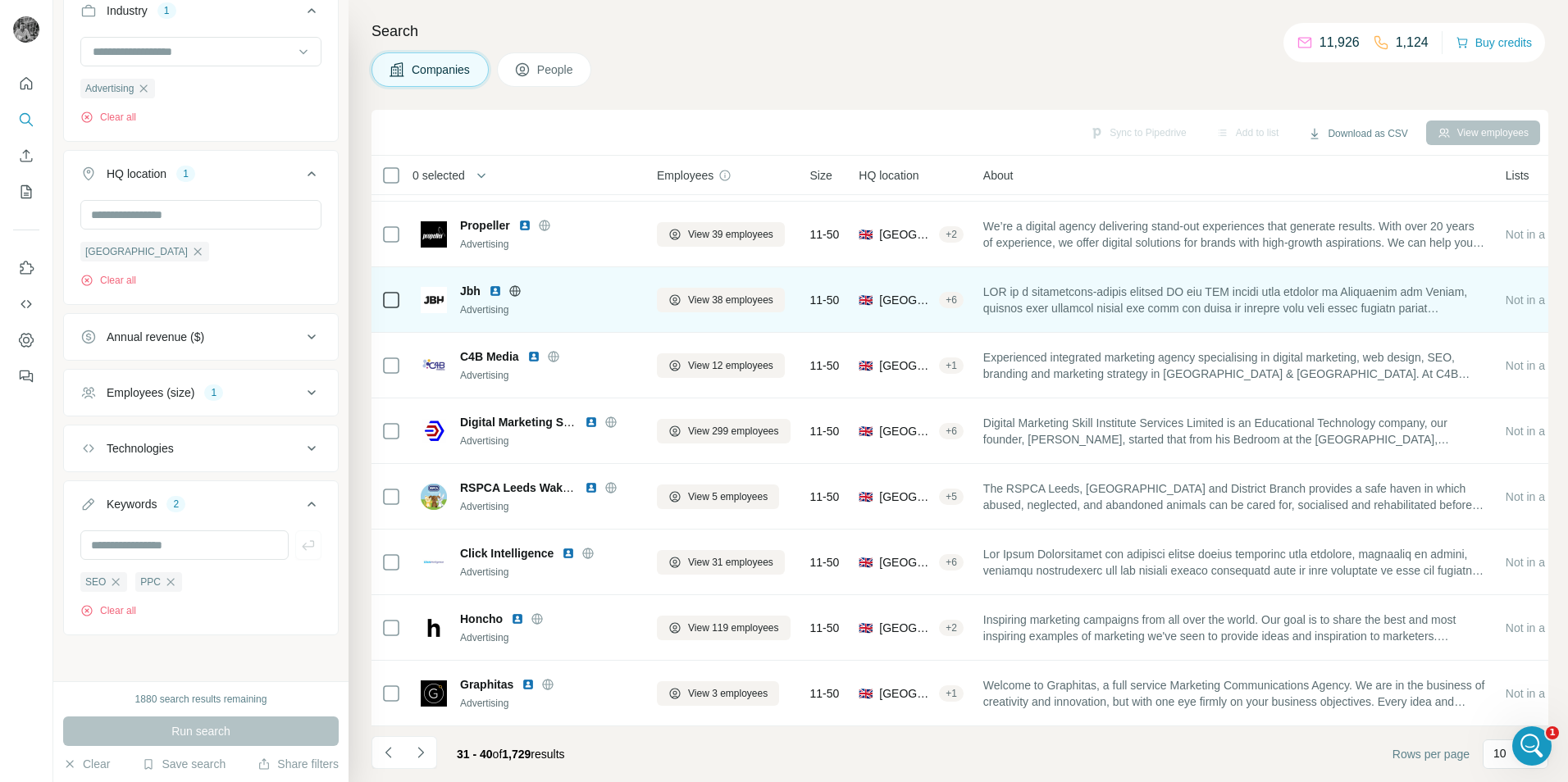
click at [497, 285] on img at bounding box center [495, 291] width 13 height 13
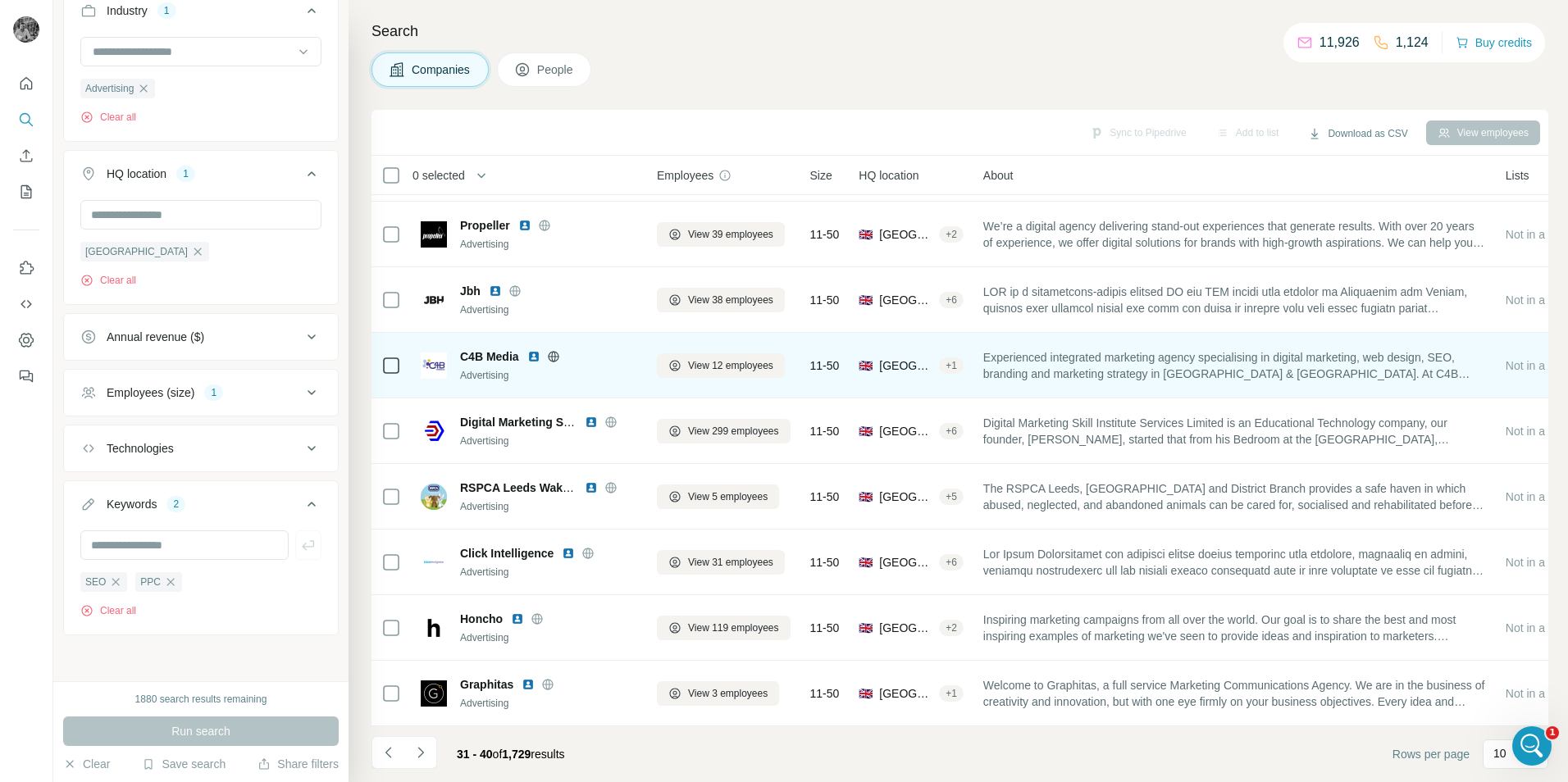
click at [537, 350] on img at bounding box center [533, 356] width 13 height 13
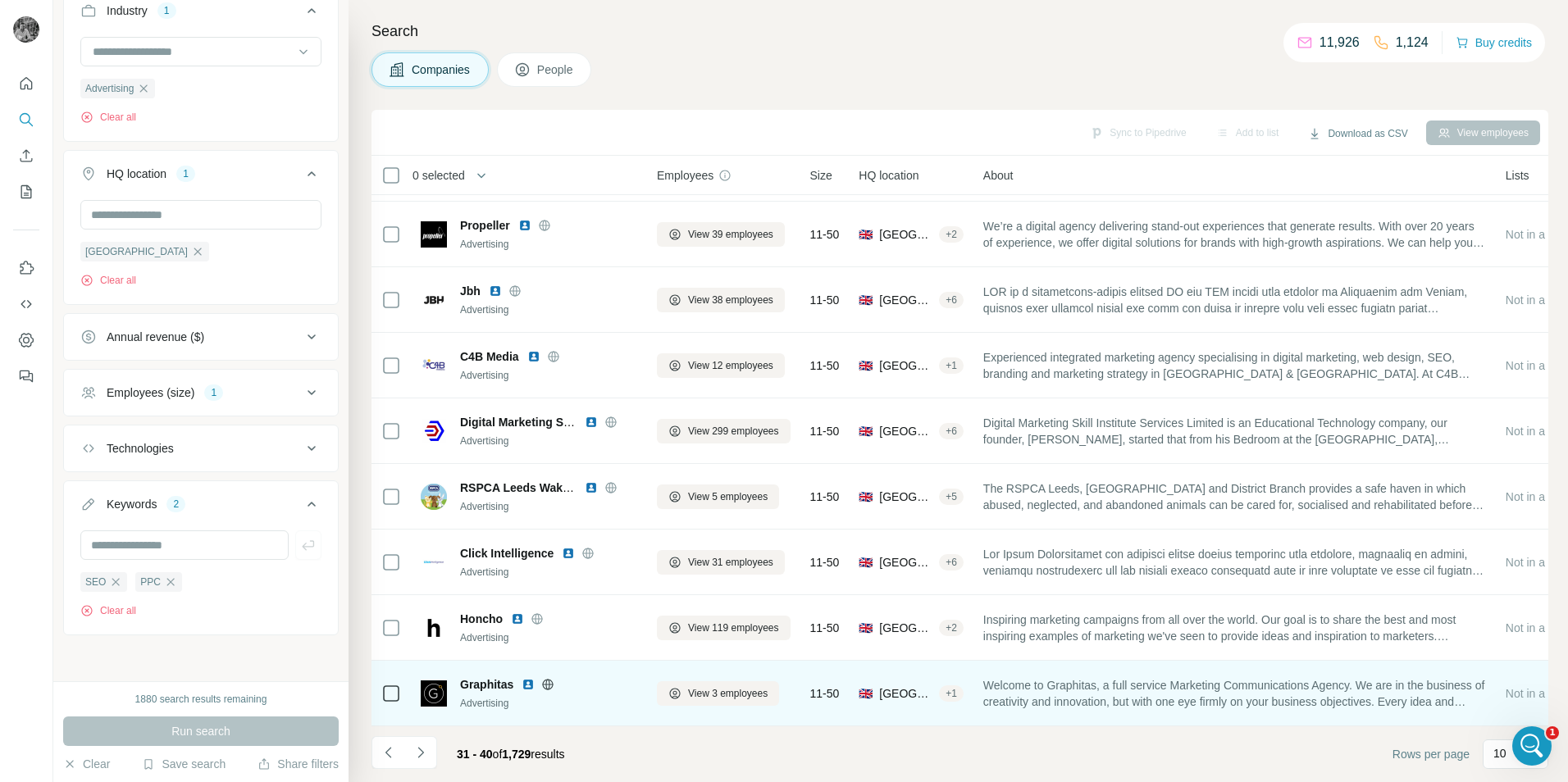
drag, startPoint x: 526, startPoint y: 674, endPoint x: 533, endPoint y: 680, distance: 9.2
click at [526, 678] on img at bounding box center [528, 684] width 13 height 13
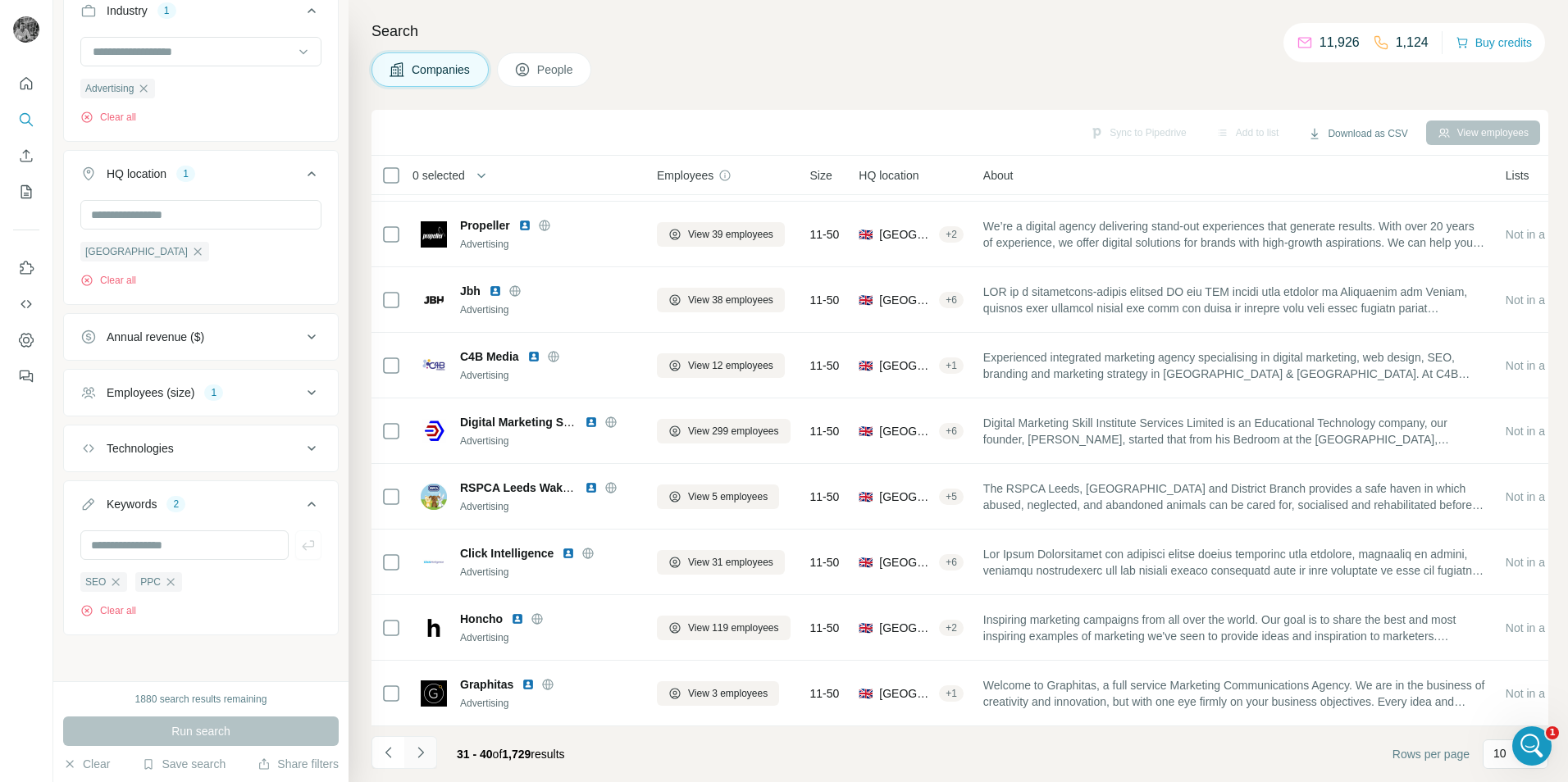
click at [424, 754] on icon "Navigate to next page" at bounding box center [420, 752] width 17 height 17
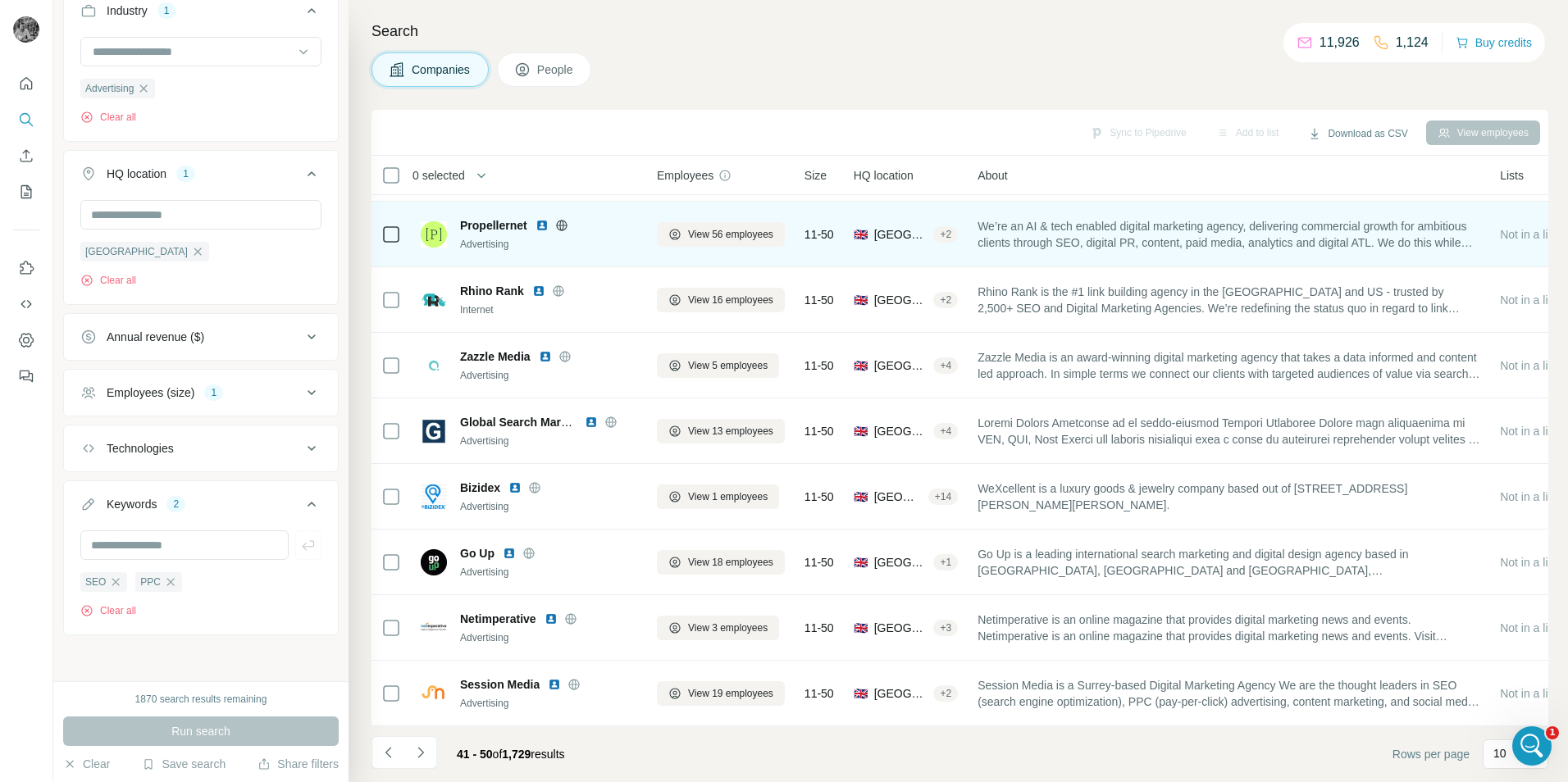
click at [546, 219] on img at bounding box center [542, 225] width 13 height 13
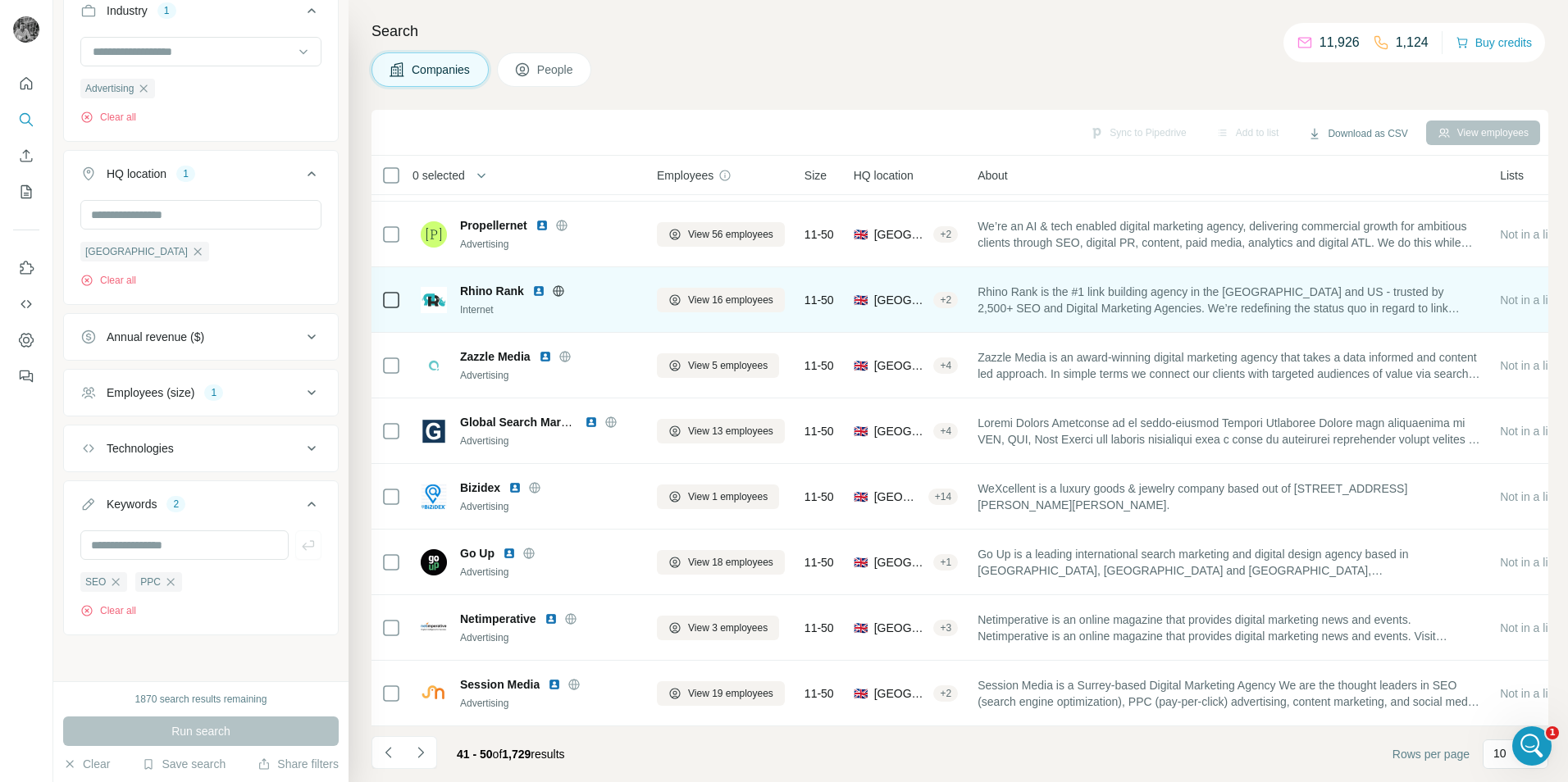
click at [539, 288] on img at bounding box center [538, 291] width 13 height 13
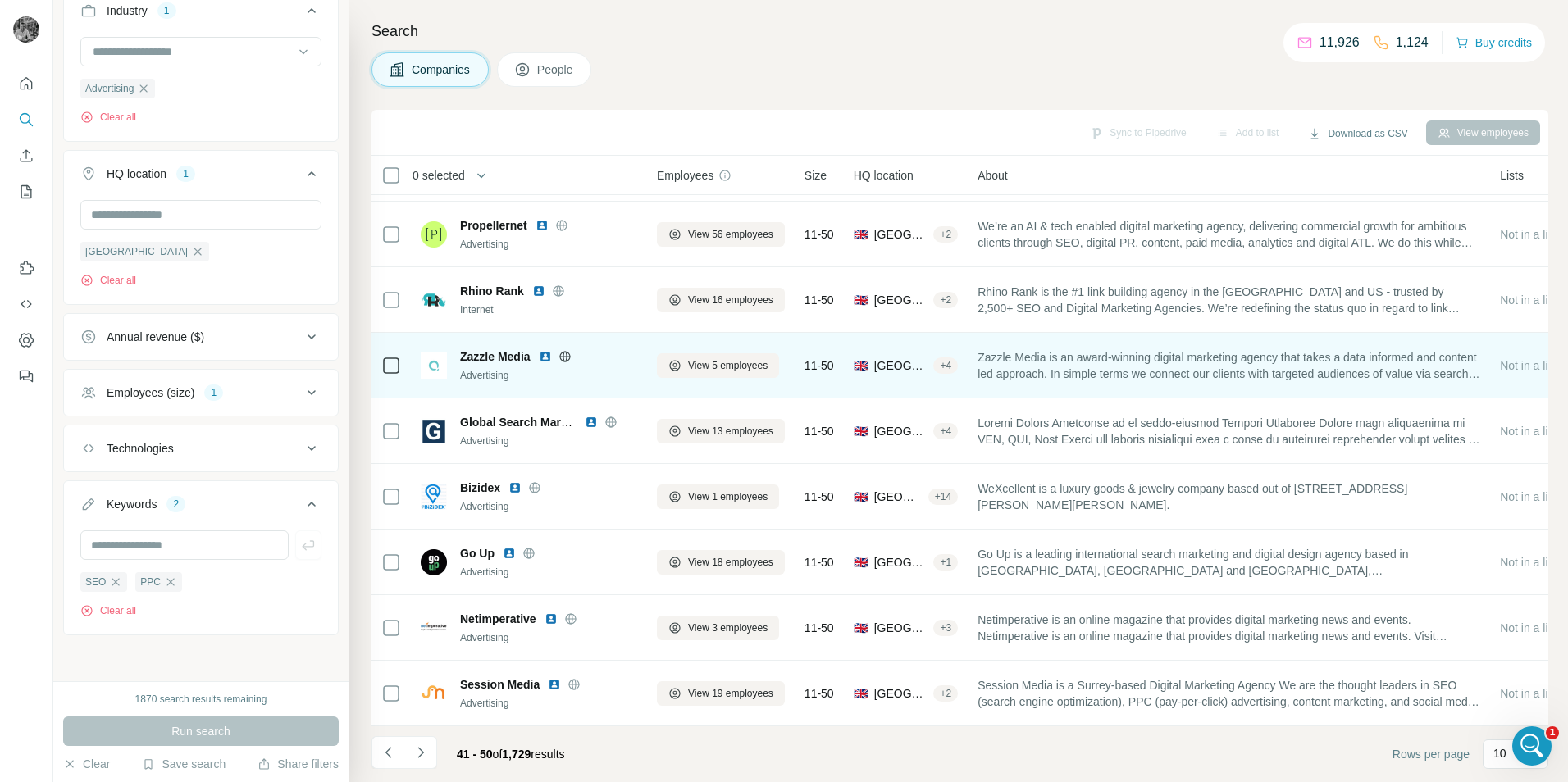
click at [547, 351] on img at bounding box center [545, 356] width 13 height 13
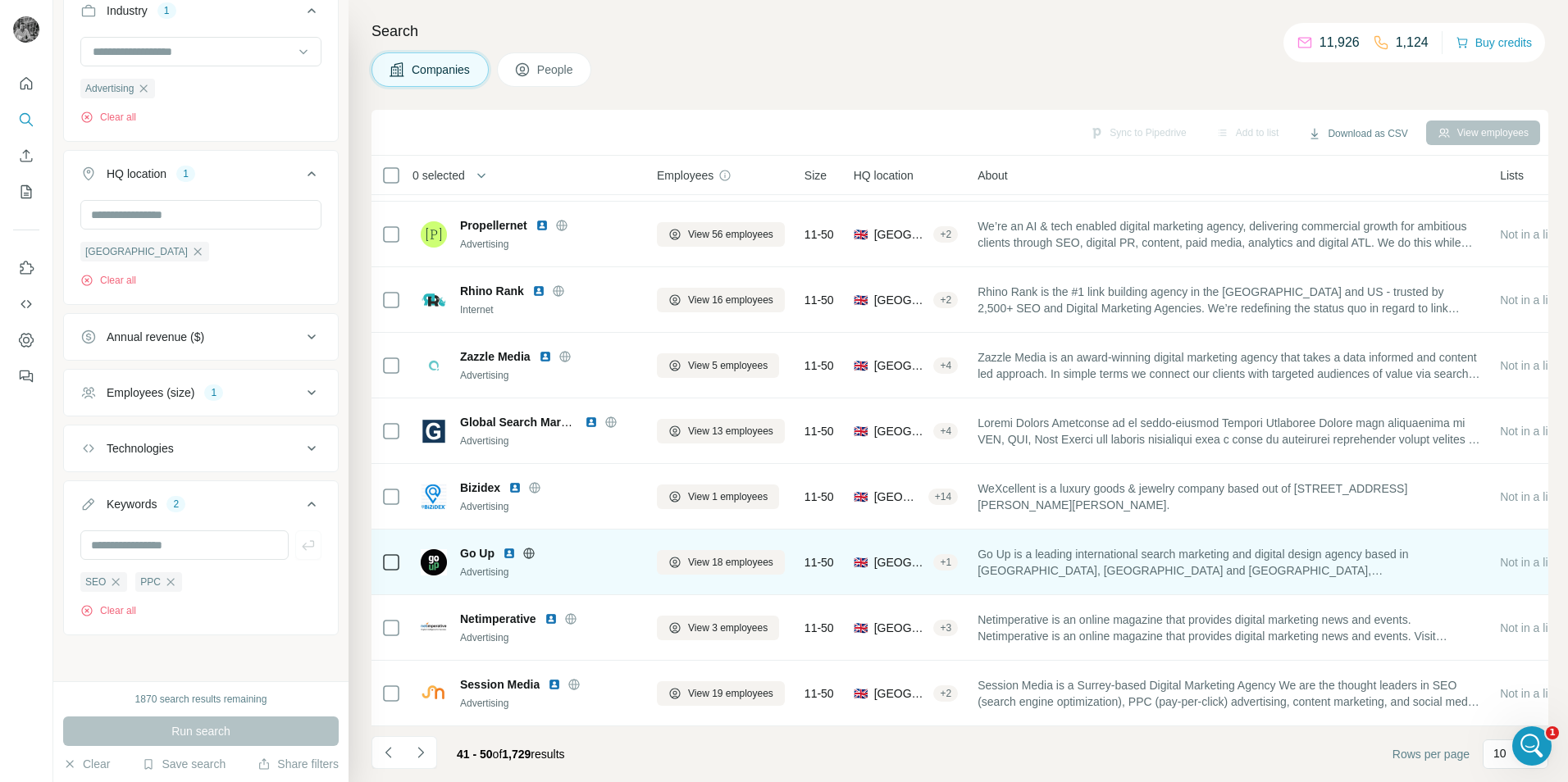
click at [510, 548] on img at bounding box center [509, 553] width 13 height 13
